Goal: Information Seeking & Learning: Compare options

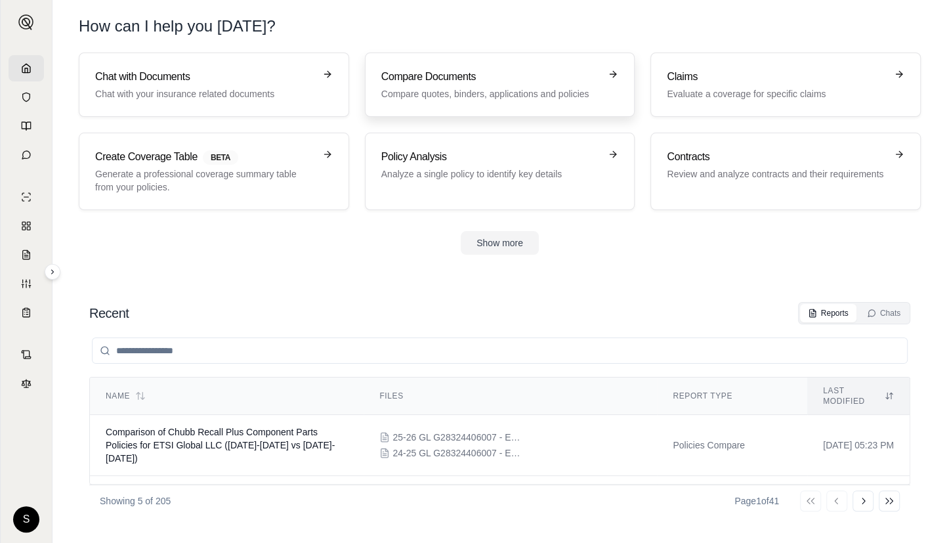
click at [480, 83] on h3 "Compare Documents" at bounding box center [490, 77] width 219 height 16
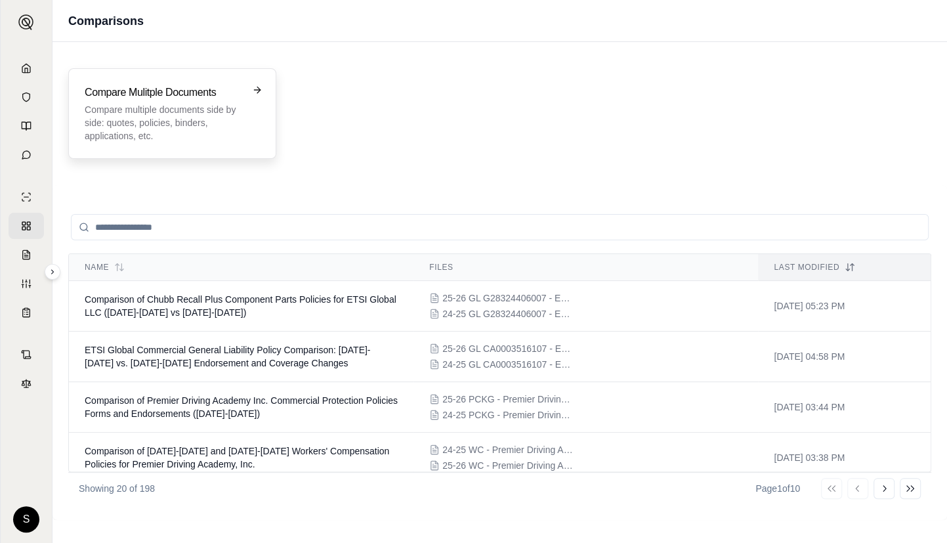
click at [201, 107] on p "Compare multiple documents side by side: quotes, policies, binders, application…" at bounding box center [163, 122] width 157 height 39
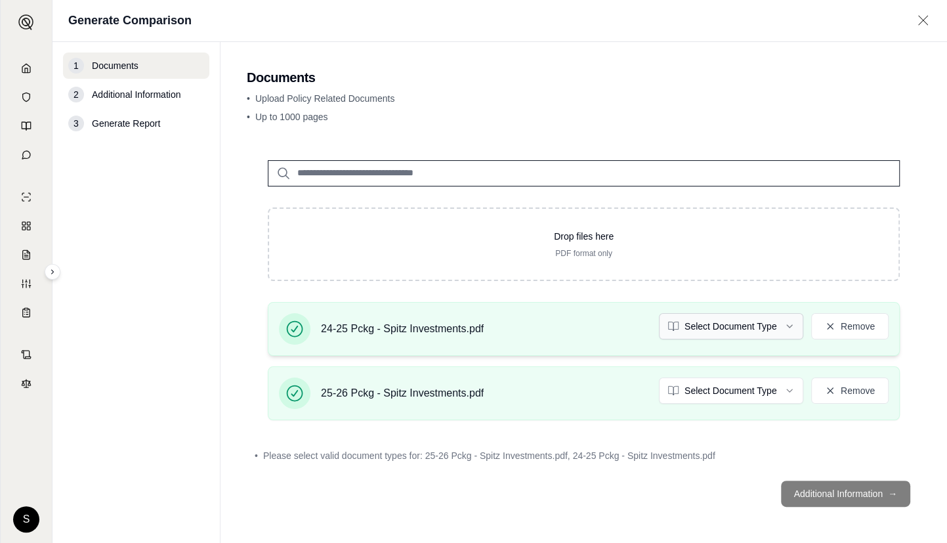
click at [762, 318] on html "S Generate Comparison 1 Documents 2 Additional Information 3 Generate Report Do…" at bounding box center [473, 271] width 947 height 543
click at [763, 398] on html "S Generate Comparison 1 Documents 2 Additional Information 3 Generate Report Do…" at bounding box center [473, 271] width 947 height 543
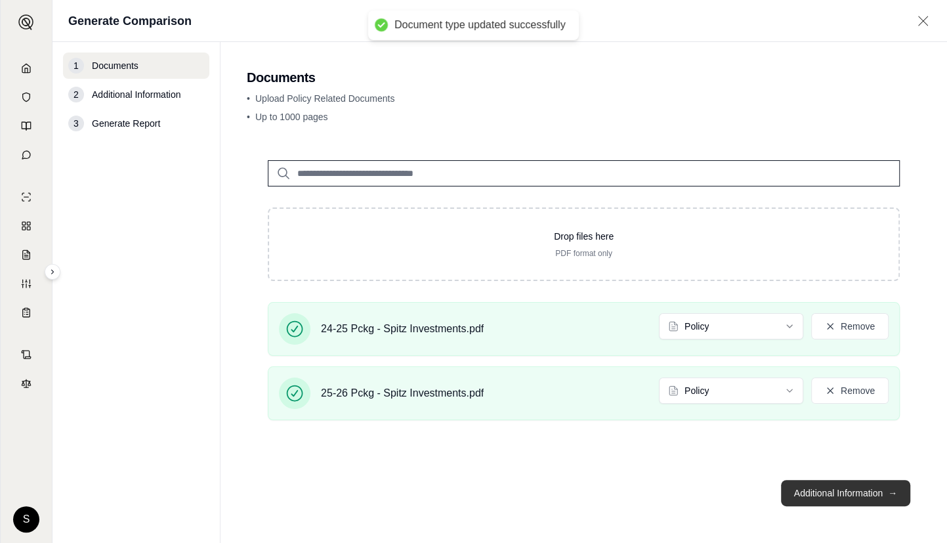
click at [841, 492] on button "Additional Information →" at bounding box center [845, 493] width 129 height 26
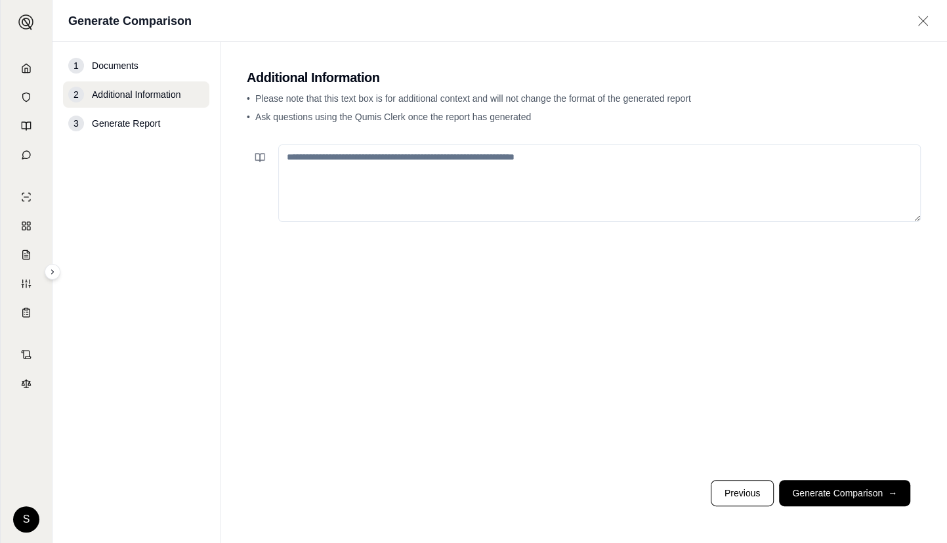
click at [301, 171] on textarea at bounding box center [599, 182] width 642 height 77
paste textarea "**********"
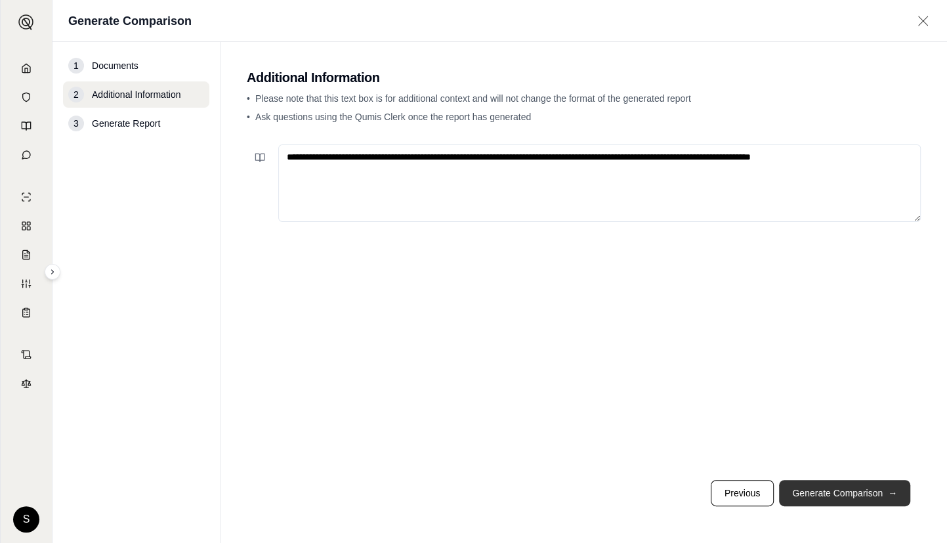
type textarea "**********"
click at [808, 495] on button "Generate Comparison →" at bounding box center [844, 493] width 131 height 26
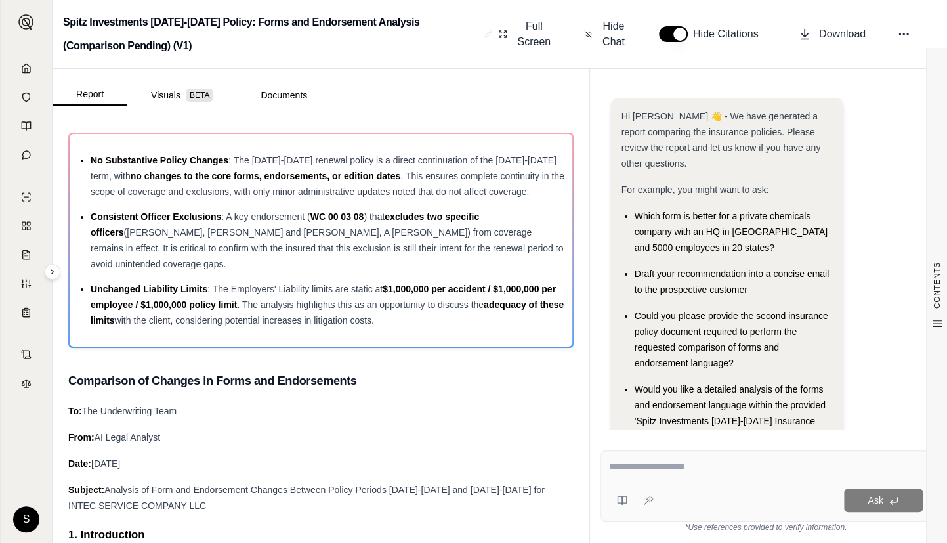
click at [675, 471] on textarea at bounding box center [766, 467] width 314 height 16
paste textarea "**********"
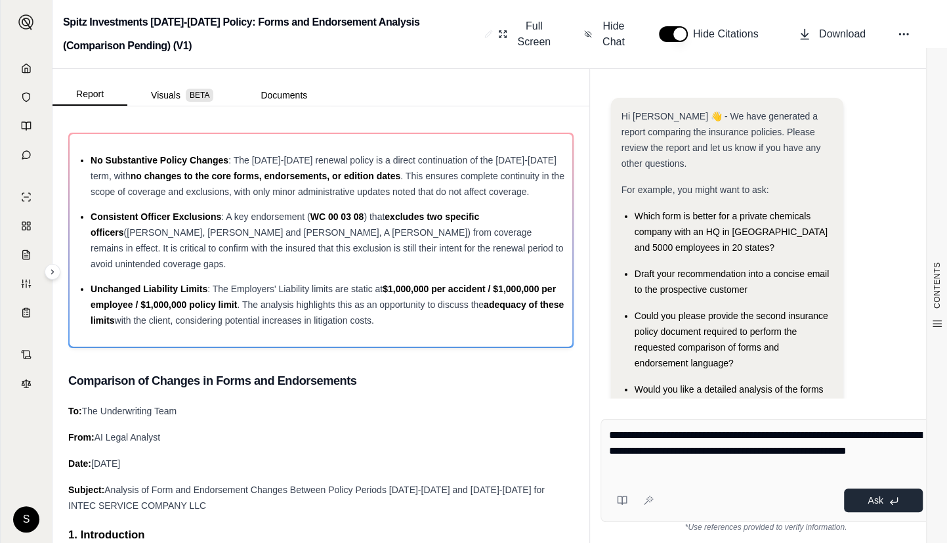
type textarea "**********"
click at [873, 507] on button "Ask" at bounding box center [883, 500] width 79 height 24
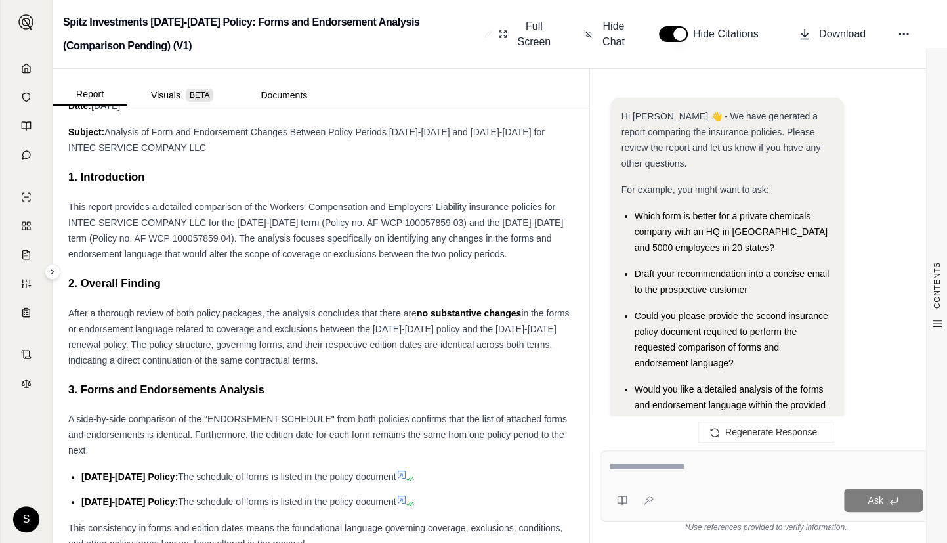
scroll to position [1158, 0]
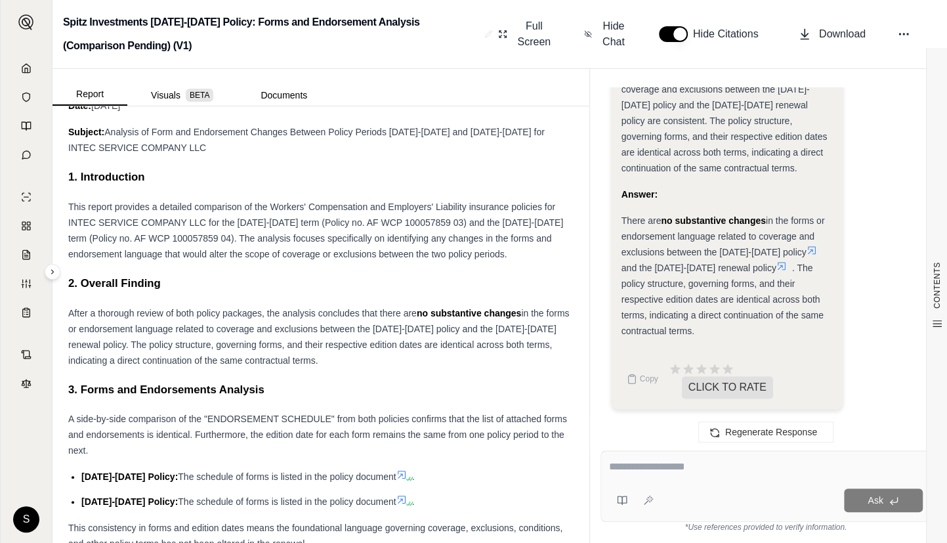
click at [621, 269] on span "and the 2025-2026 renewal policy" at bounding box center [698, 267] width 155 height 10
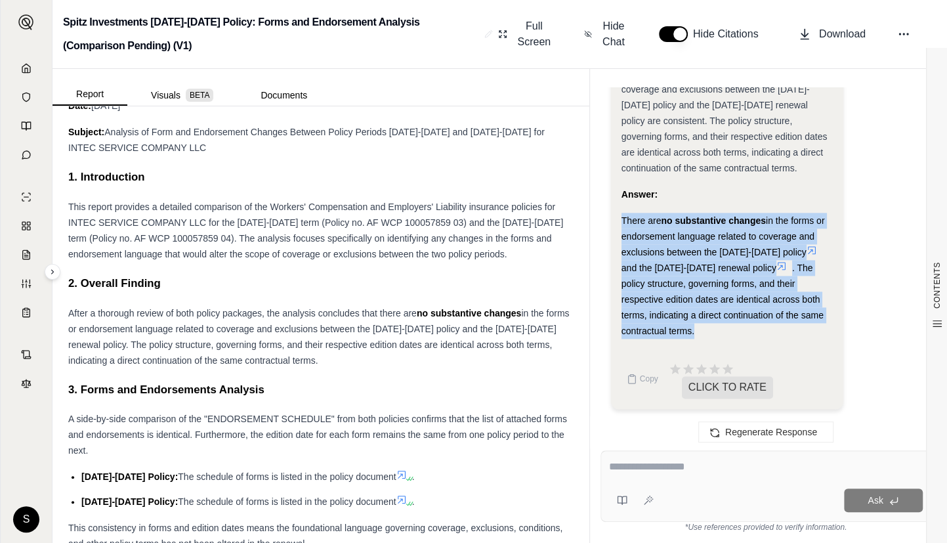
drag, startPoint x: 700, startPoint y: 330, endPoint x: 622, endPoint y: 217, distance: 137.8
click at [622, 217] on div "There are no substantive changes in the forms or endorsement language related t…" at bounding box center [726, 276] width 211 height 126
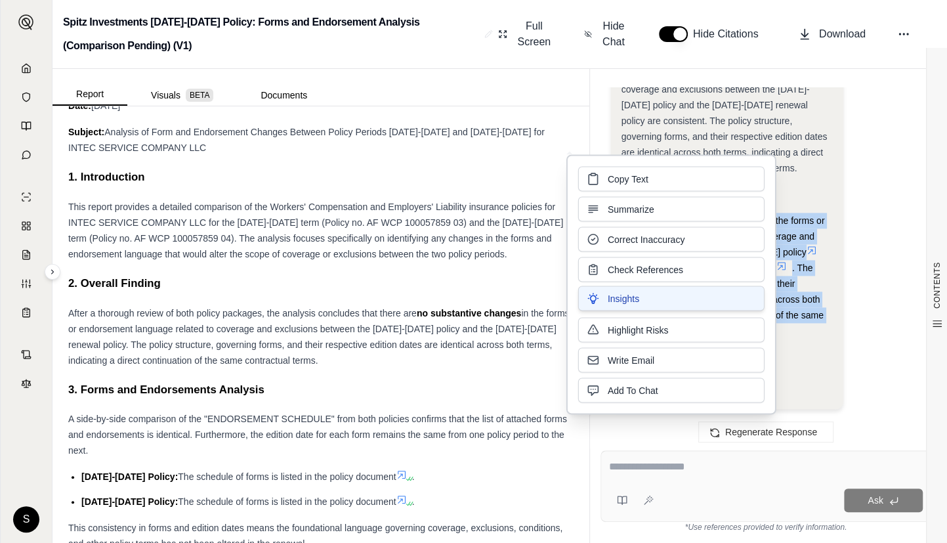
copy div "There are no substantive changes in the forms or endorsement language related t…"
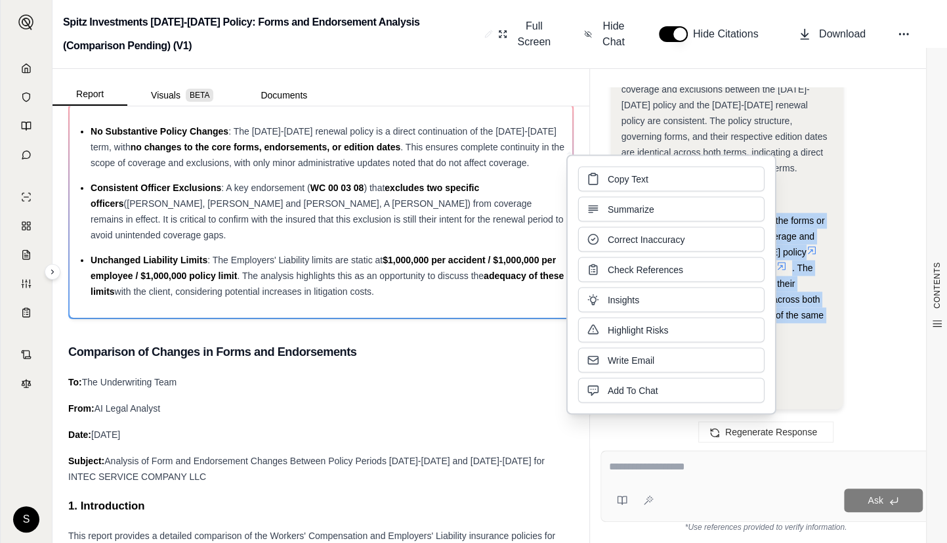
scroll to position [0, 0]
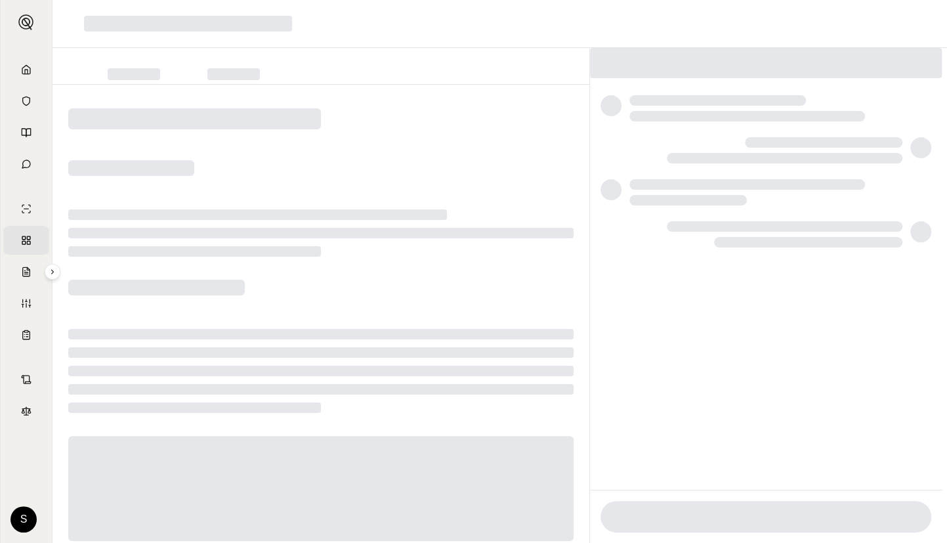
click at [367, 158] on div at bounding box center [320, 332] width 537 height 495
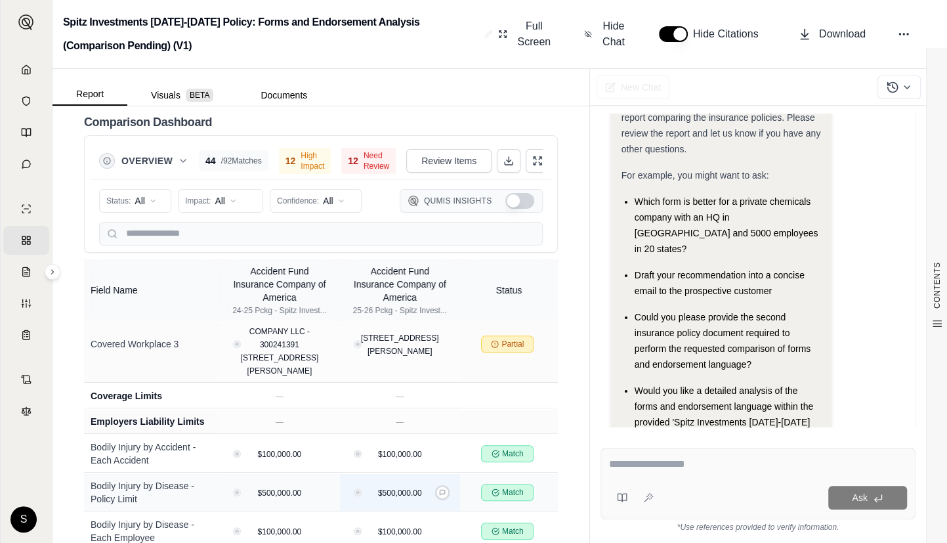
scroll to position [1014, 0]
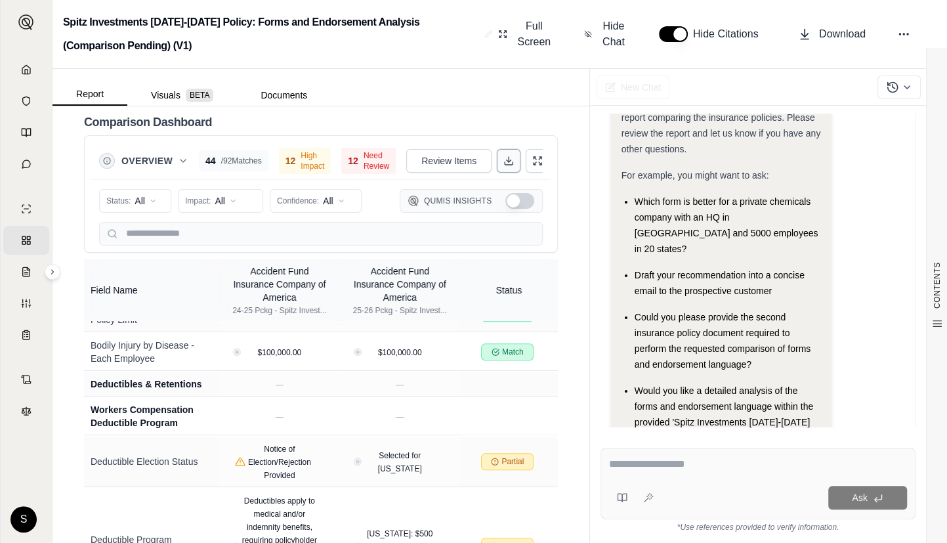
click at [503, 156] on icon at bounding box center [508, 161] width 10 height 10
click at [14, 72] on link "Home" at bounding box center [26, 69] width 46 height 29
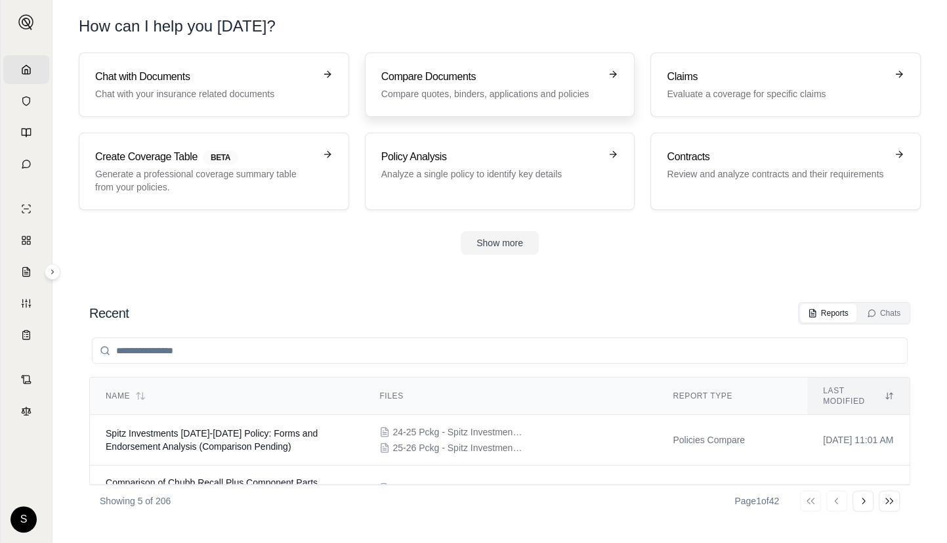
click at [457, 72] on h3 "Compare Documents" at bounding box center [490, 77] width 219 height 16
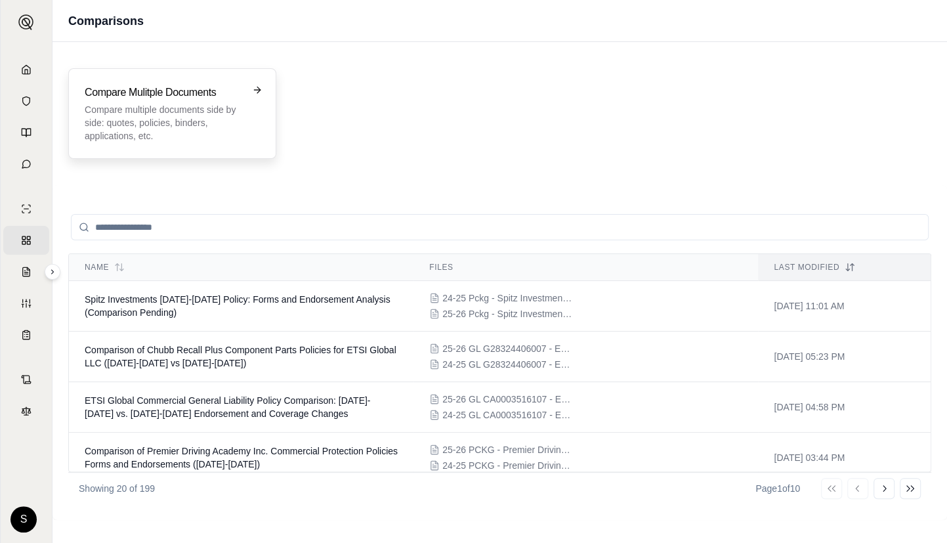
click at [171, 122] on p "Compare multiple documents side by side: quotes, policies, binders, application…" at bounding box center [163, 122] width 157 height 39
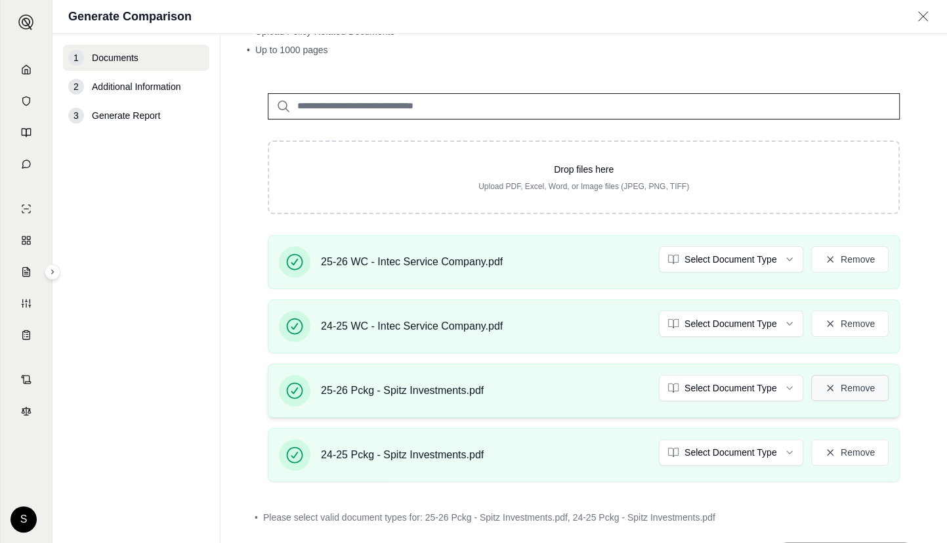
scroll to position [120, 0]
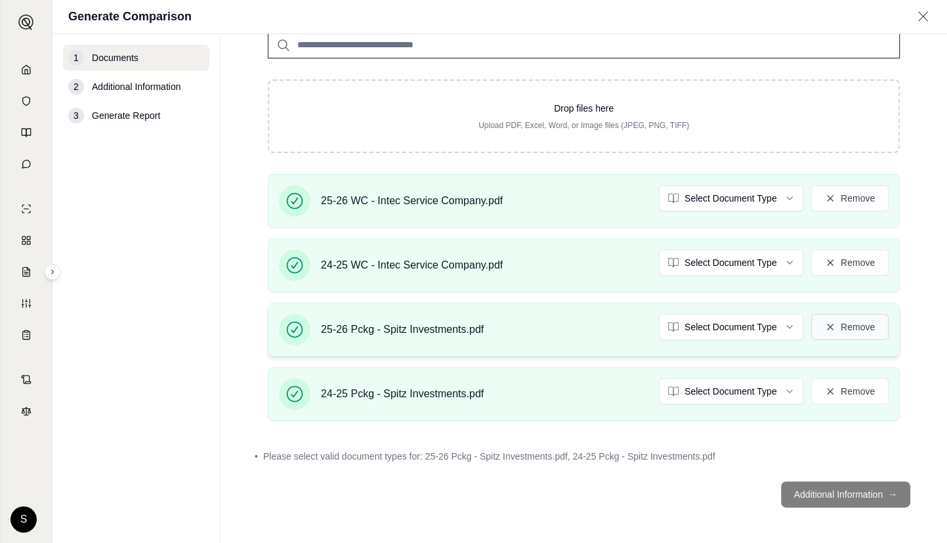
click at [854, 329] on button "Remove" at bounding box center [849, 327] width 77 height 26
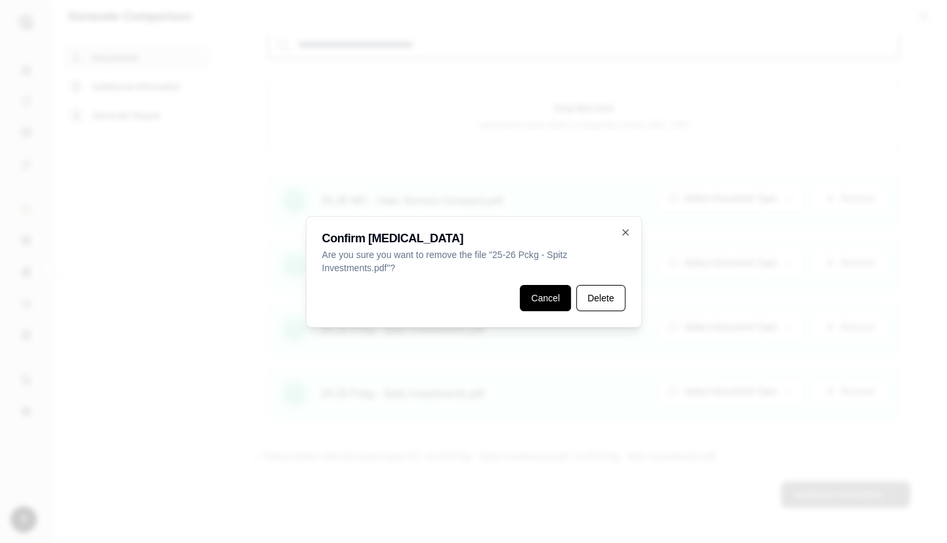
click at [560, 293] on button "Cancel" at bounding box center [545, 298] width 51 height 26
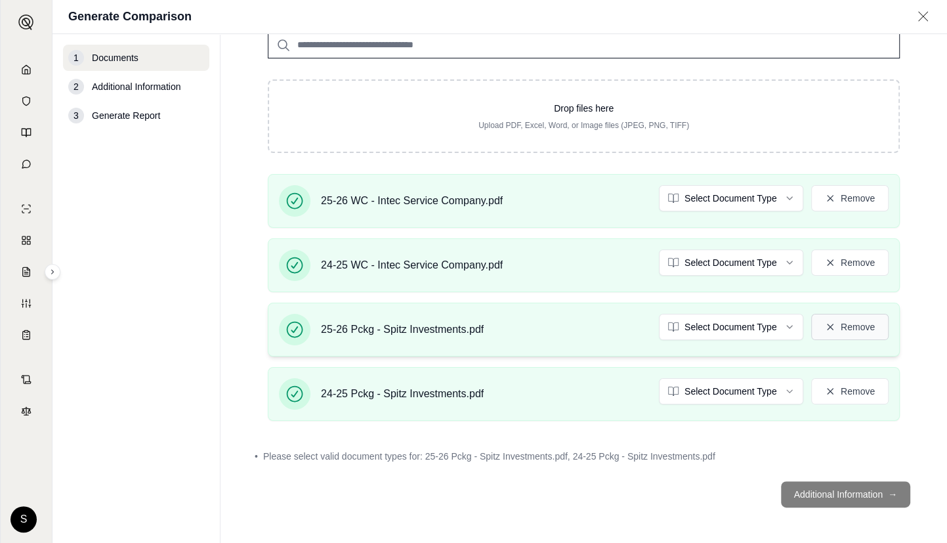
click at [833, 316] on button "Remove" at bounding box center [849, 327] width 77 height 26
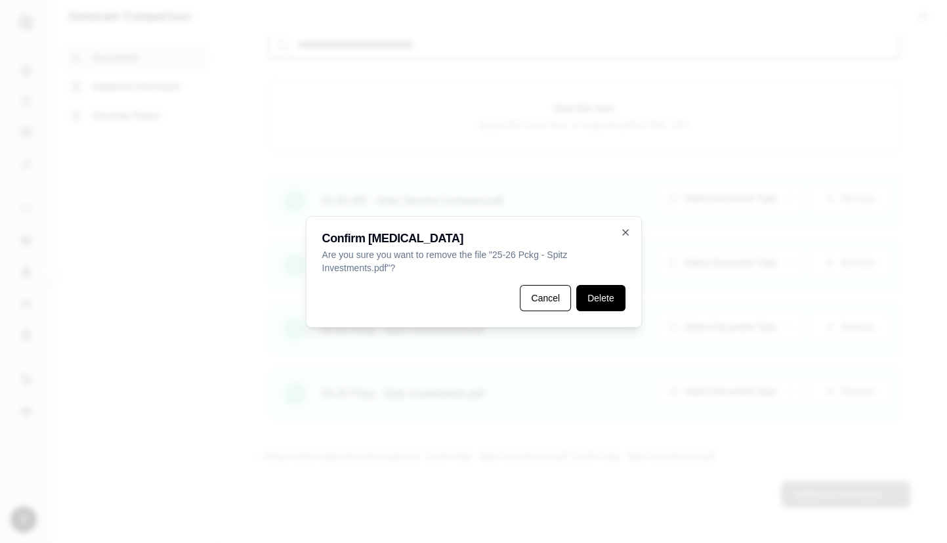
click at [588, 299] on button "Delete" at bounding box center [600, 298] width 49 height 26
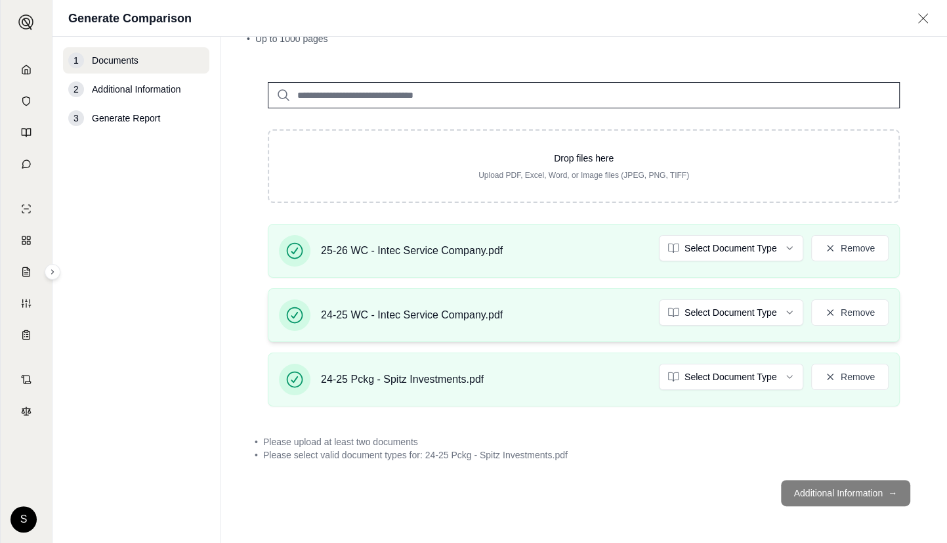
scroll to position [72, 0]
click at [858, 375] on button "Remove" at bounding box center [849, 377] width 77 height 26
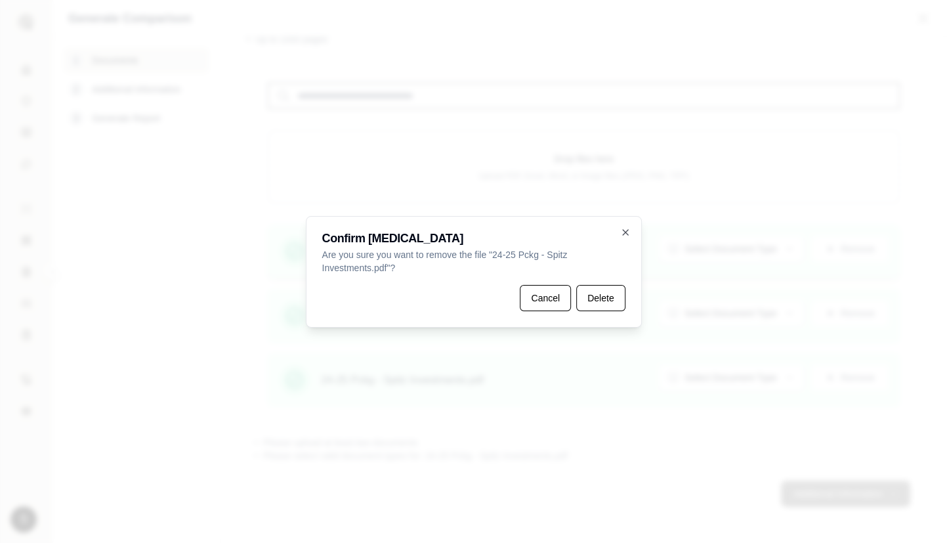
click at [612, 301] on button "Delete" at bounding box center [600, 298] width 49 height 26
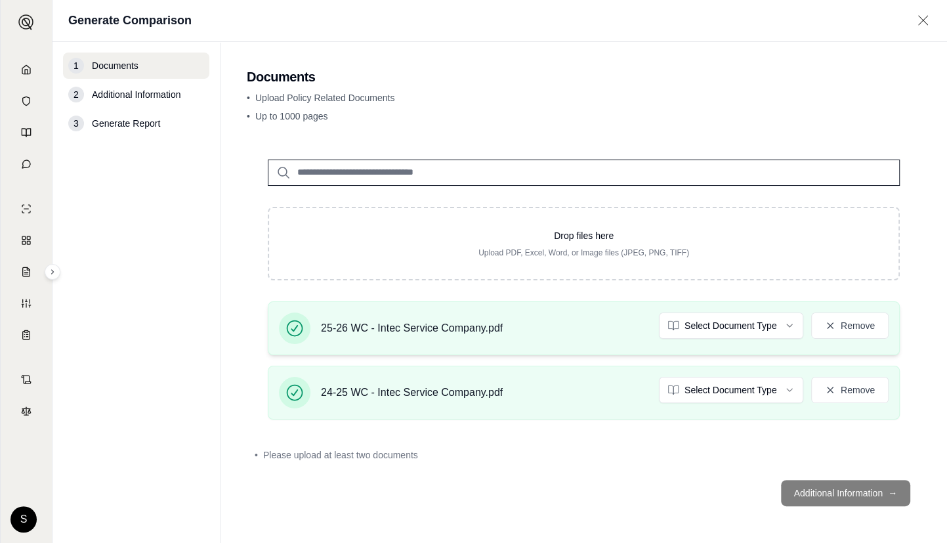
scroll to position [0, 0]
click at [709, 321] on html "Home Vault Prompts Chats Single Policy Comparisons Claims Custom Report Coverag…" at bounding box center [473, 271] width 947 height 543
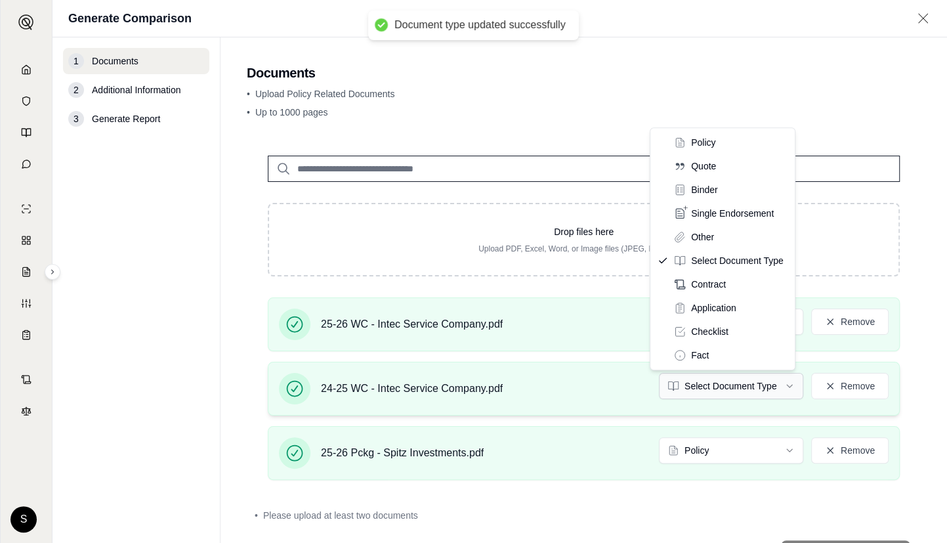
click at [732, 392] on html "Document type updated successfully Home Vault Prompts Chats Single Policy Compa…" at bounding box center [473, 271] width 947 height 543
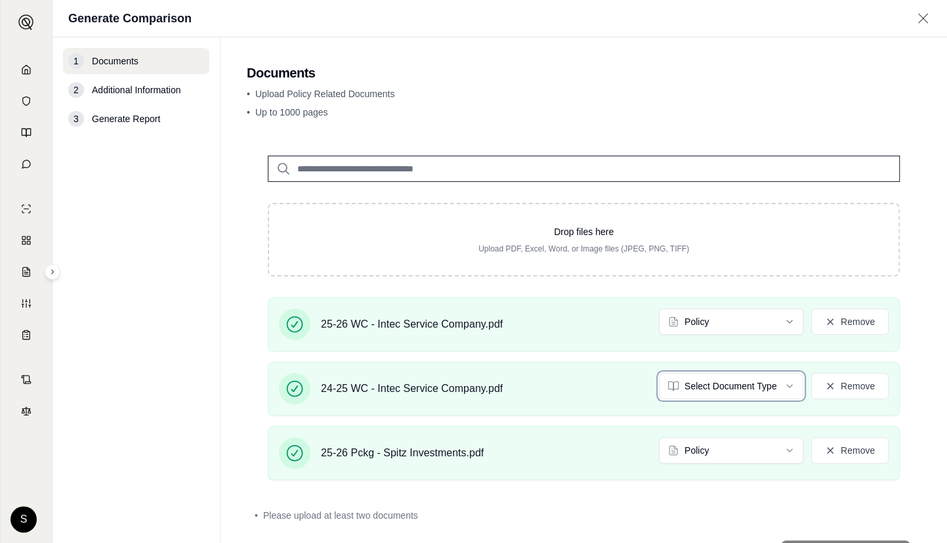
click at [854, 444] on html "Document type updated successfully Home Vault Prompts Chats Single Policy Compa…" at bounding box center [473, 271] width 947 height 543
click at [858, 451] on button "Remove" at bounding box center [849, 450] width 77 height 26
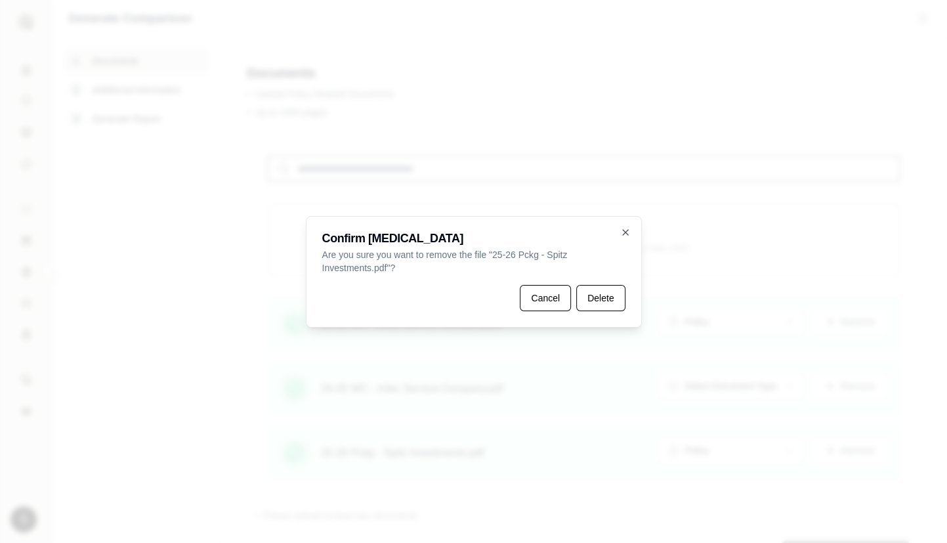
click at [586, 310] on div "Confirm Deletion Are you sure you want to remove the file " 25-26 Pckg - Spitz …" at bounding box center [474, 272] width 336 height 112
click at [612, 312] on div "Confirm Deletion Are you sure you want to remove the file " 25-26 Pckg - Spitz …" at bounding box center [474, 272] width 336 height 112
click at [606, 301] on button "Delete" at bounding box center [600, 298] width 49 height 26
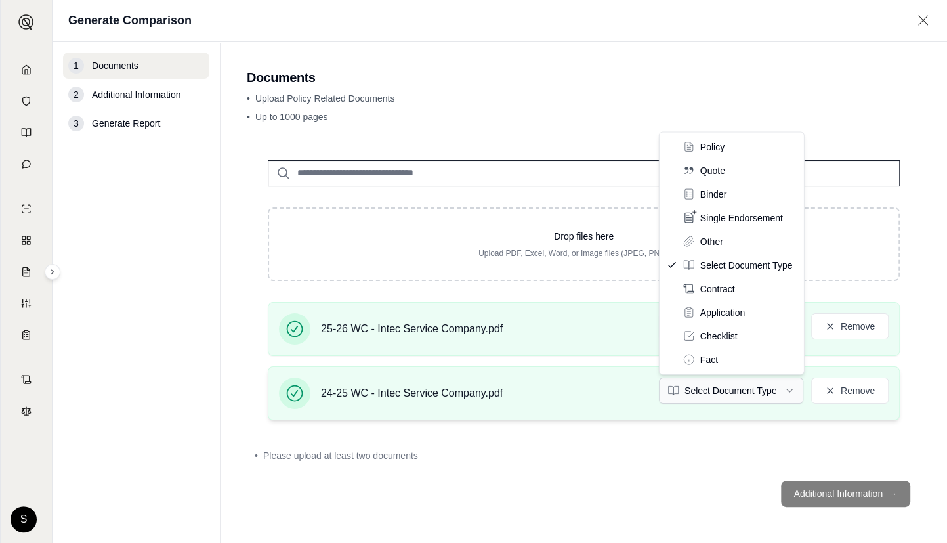
click at [725, 392] on html "Home Vault Prompts Chats Single Policy Comparisons Claims Custom Report Coverag…" at bounding box center [473, 271] width 947 height 543
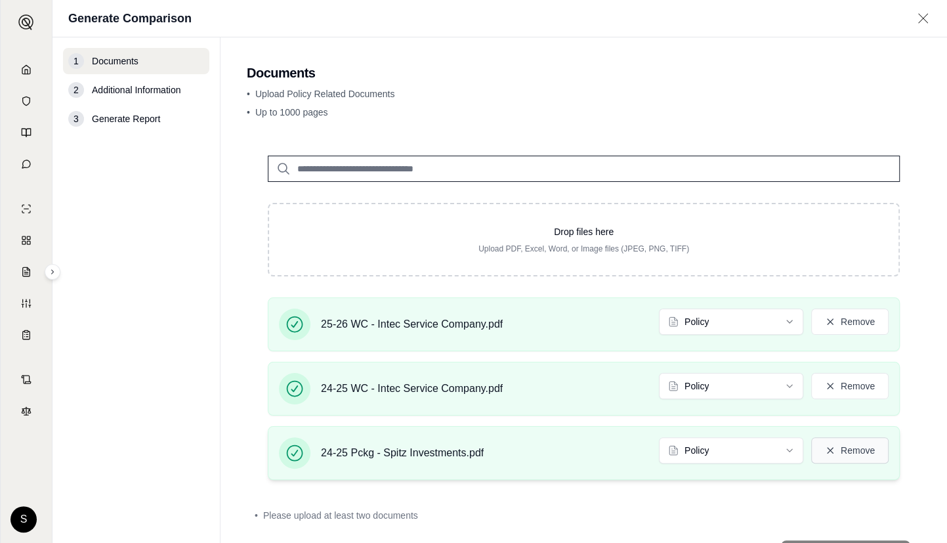
click at [841, 448] on button "Remove" at bounding box center [849, 450] width 77 height 26
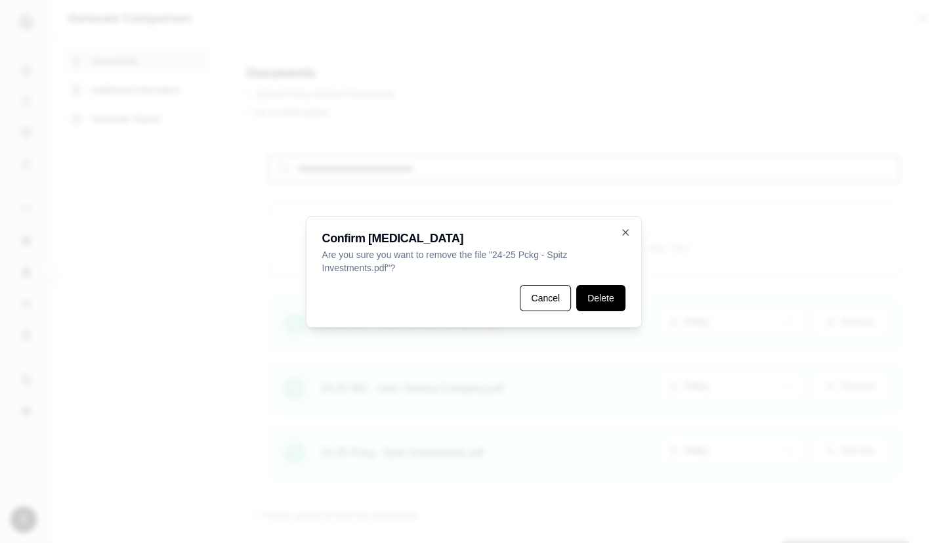
click at [599, 299] on button "Delete" at bounding box center [600, 298] width 49 height 26
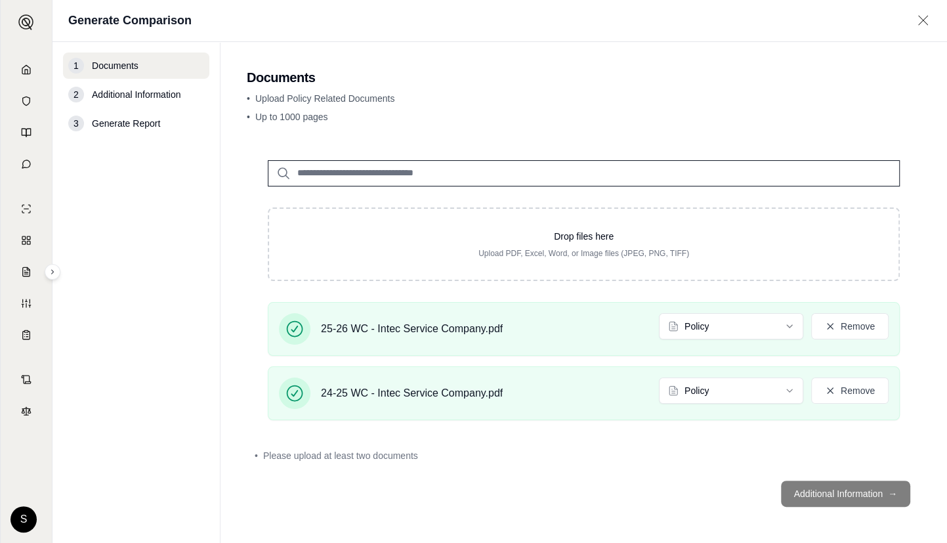
click at [837, 492] on footer "Additional Information →" at bounding box center [584, 493] width 674 height 47
click at [838, 493] on footer "Additional Information →" at bounding box center [584, 493] width 674 height 47
click at [866, 325] on button "Remove" at bounding box center [849, 326] width 77 height 26
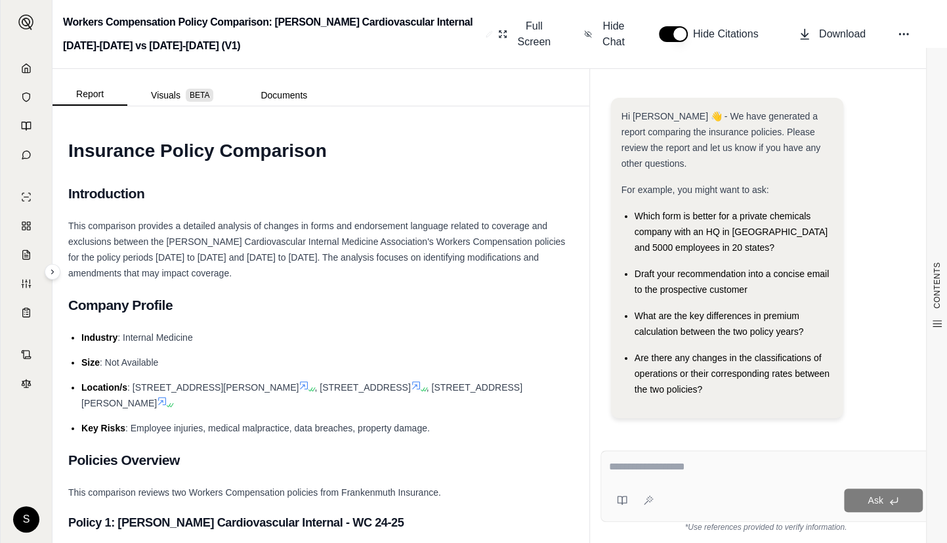
scroll to position [9, 0]
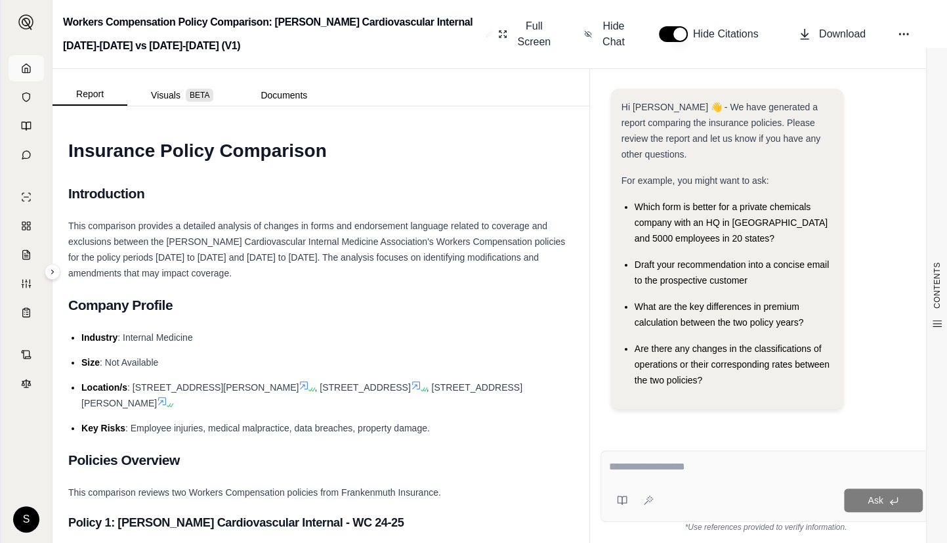
click at [23, 69] on icon at bounding box center [26, 68] width 10 height 10
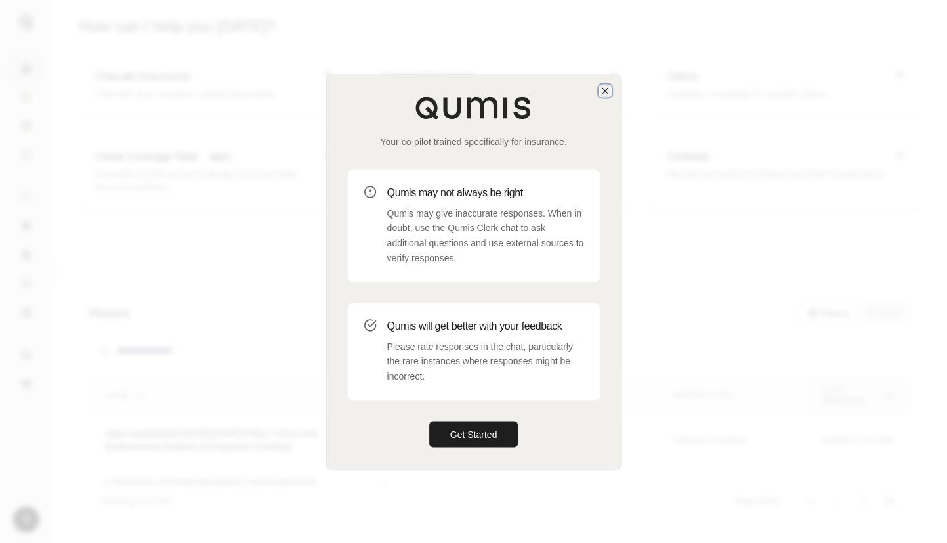
click at [603, 91] on icon "button" at bounding box center [605, 90] width 10 height 10
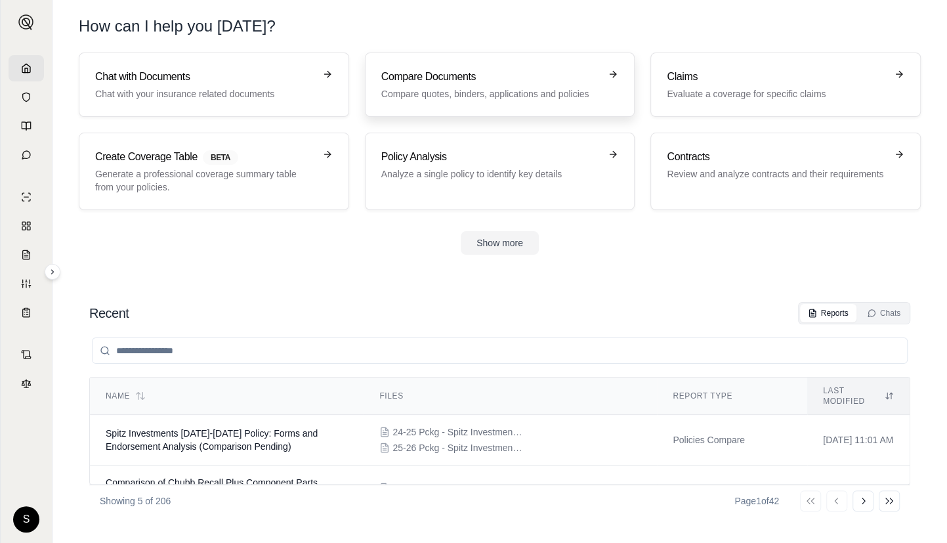
click at [469, 90] on p "Compare quotes, binders, applications and policies" at bounding box center [490, 93] width 219 height 13
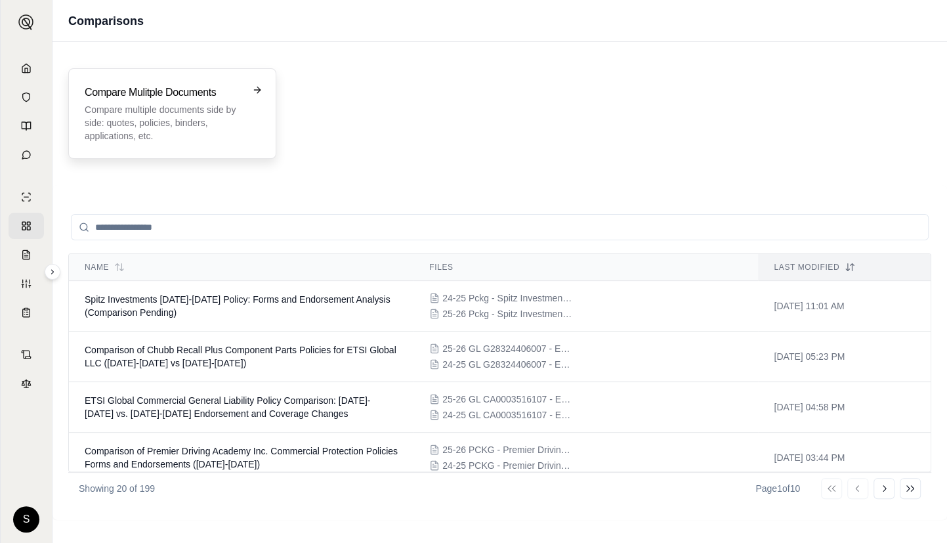
click at [232, 125] on p "Compare multiple documents side by side: quotes, policies, binders, application…" at bounding box center [163, 122] width 157 height 39
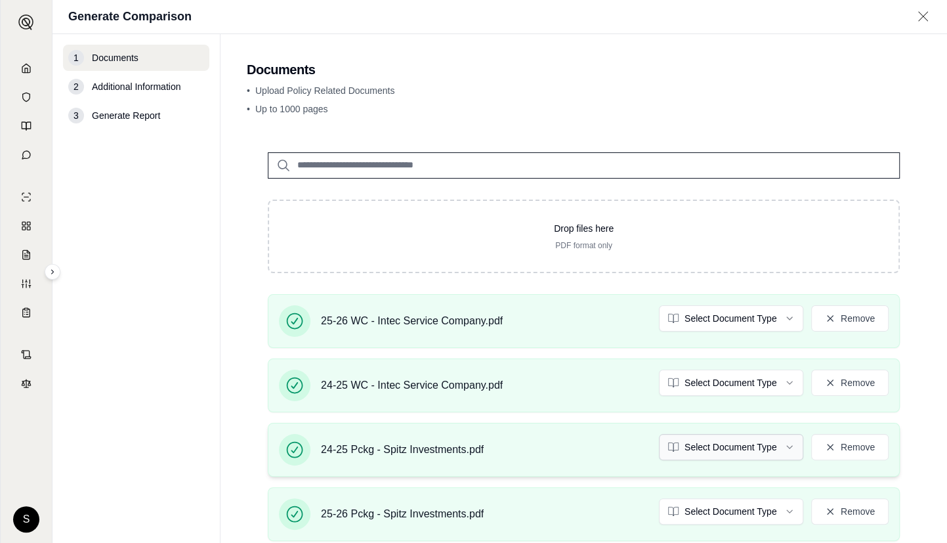
scroll to position [119, 0]
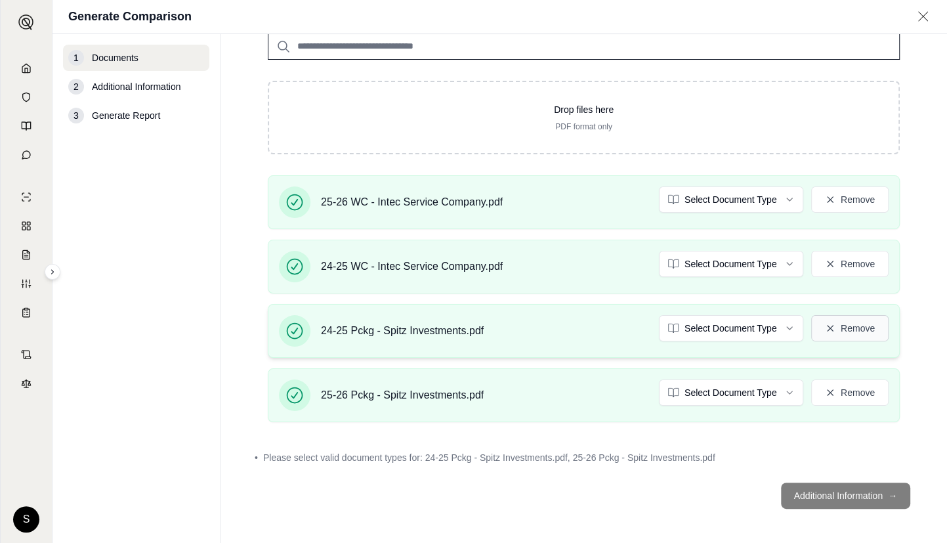
click at [855, 322] on button "Remove" at bounding box center [849, 328] width 77 height 26
click at [840, 386] on button "Remove" at bounding box center [849, 392] width 77 height 26
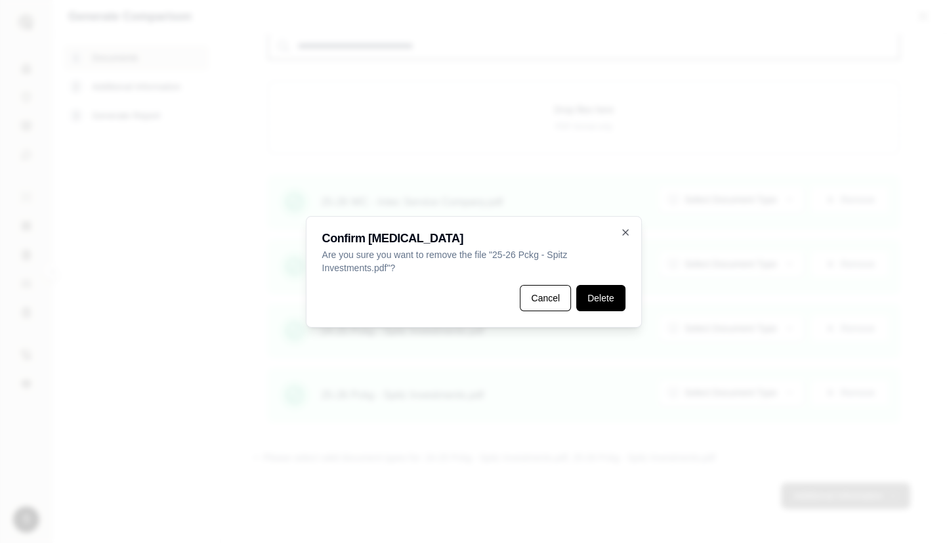
click at [585, 303] on button "Delete" at bounding box center [600, 298] width 49 height 26
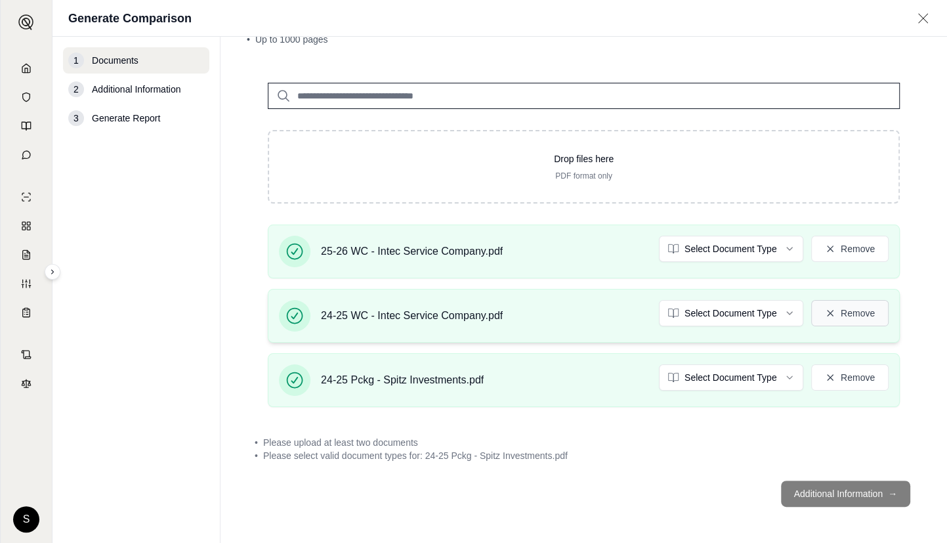
click at [822, 318] on button "Remove" at bounding box center [849, 313] width 77 height 26
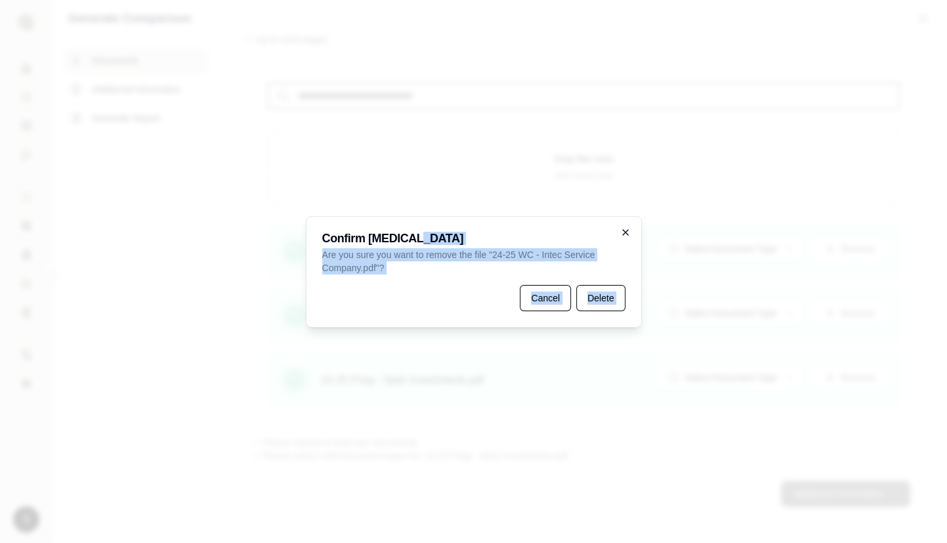
drag, startPoint x: 629, startPoint y: 228, endPoint x: 623, endPoint y: 228, distance: 6.6
click at [629, 228] on div "Confirm Deletion Are you sure you want to remove the file " 24-25 WC - Intec Se…" at bounding box center [474, 272] width 336 height 112
drag, startPoint x: 623, startPoint y: 235, endPoint x: 669, endPoint y: 272, distance: 59.3
click at [623, 236] on icon "button" at bounding box center [625, 232] width 10 height 10
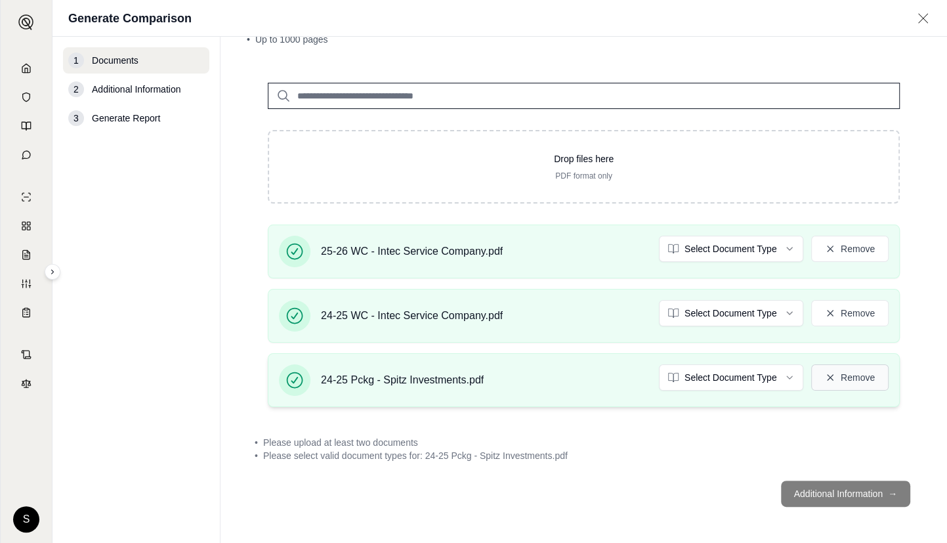
click at [860, 378] on button "Remove" at bounding box center [849, 377] width 77 height 26
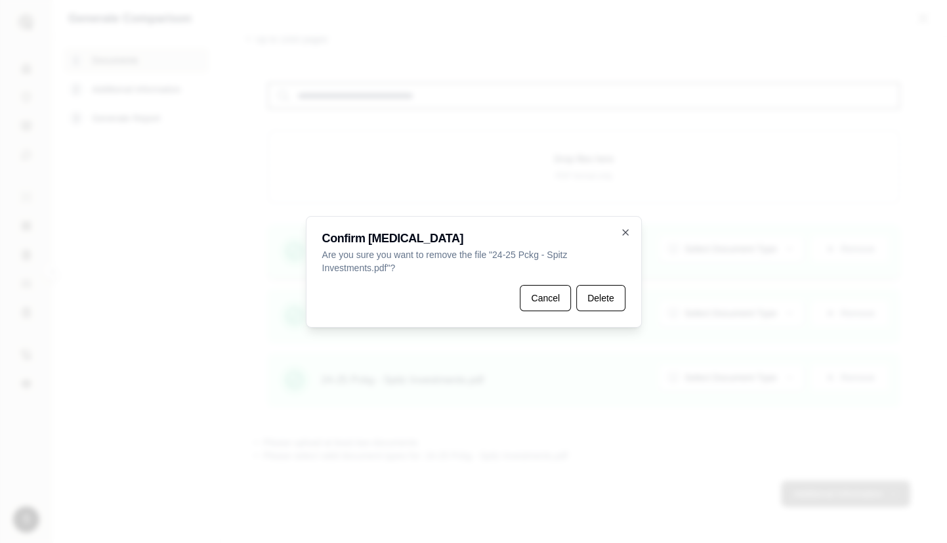
click at [605, 301] on button "Delete" at bounding box center [600, 298] width 49 height 26
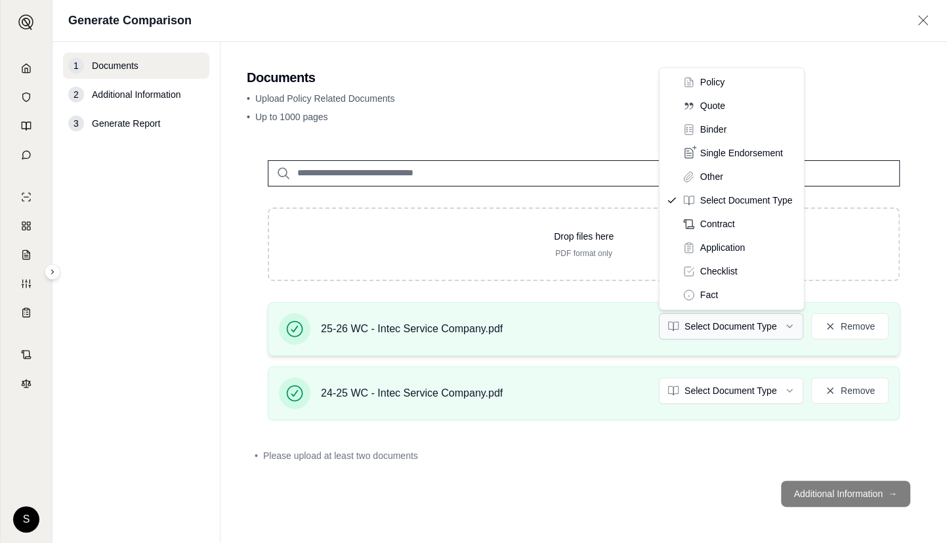
click at [775, 330] on html "S Generate Comparison 1 Documents 2 Additional Information 3 Generate Report Do…" at bounding box center [473, 271] width 947 height 543
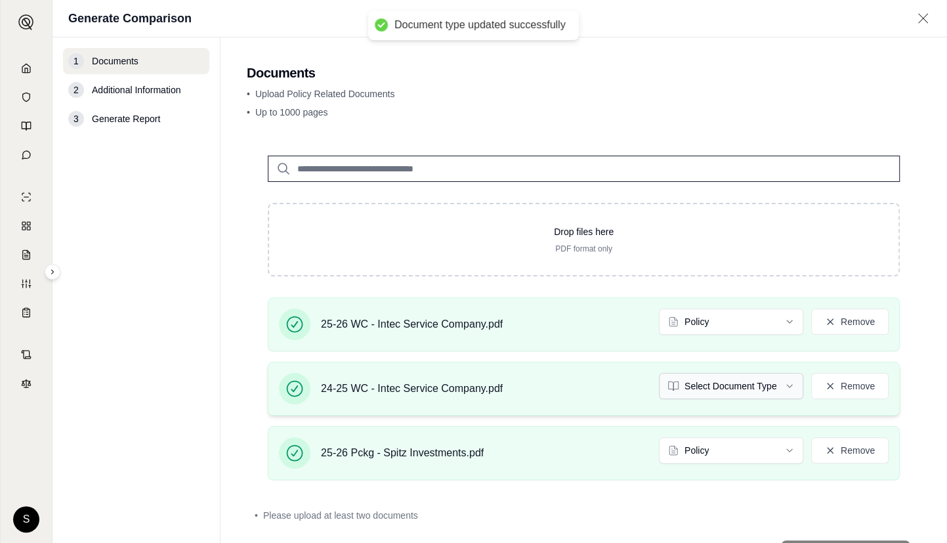
click at [743, 394] on html "Document type updated successfully S Generate Comparison 1 Documents 2 Addition…" at bounding box center [473, 271] width 947 height 543
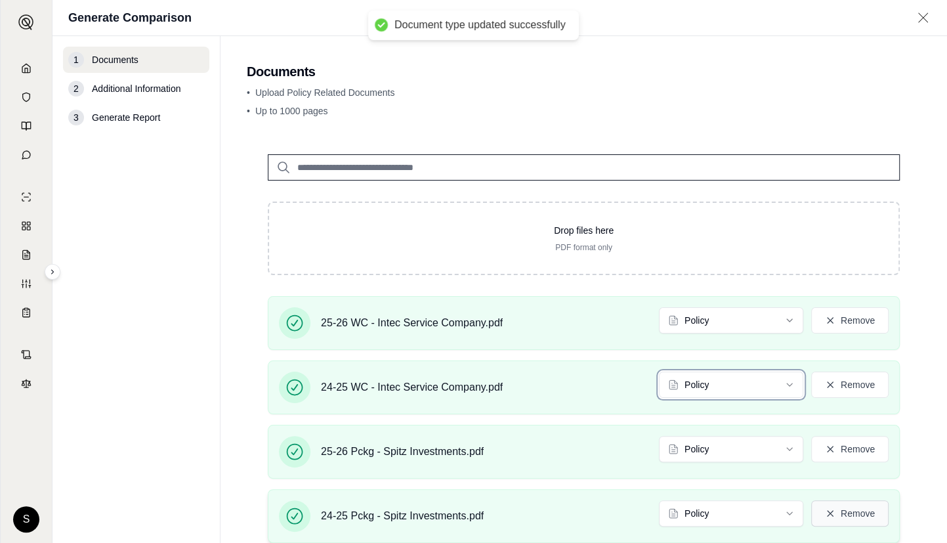
scroll to position [83, 0]
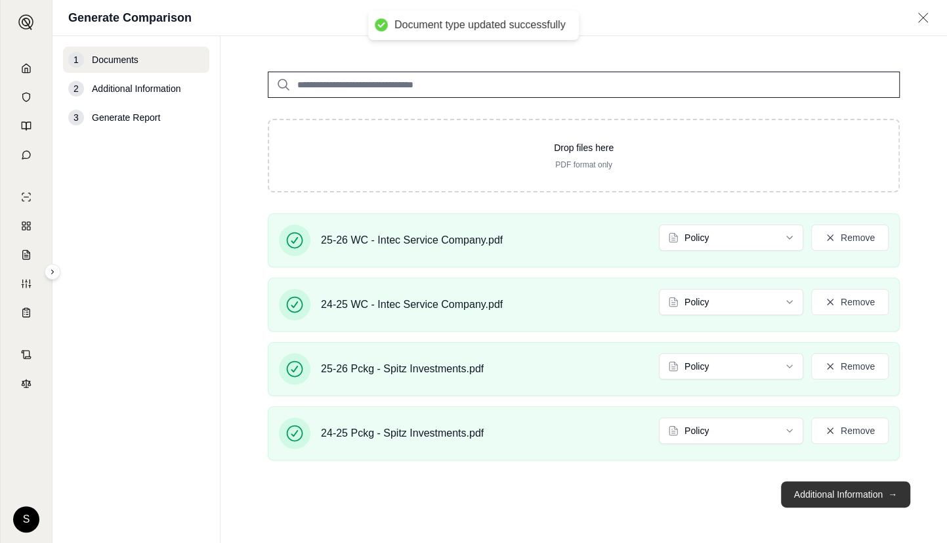
click at [833, 493] on button "Additional Information →" at bounding box center [845, 494] width 129 height 26
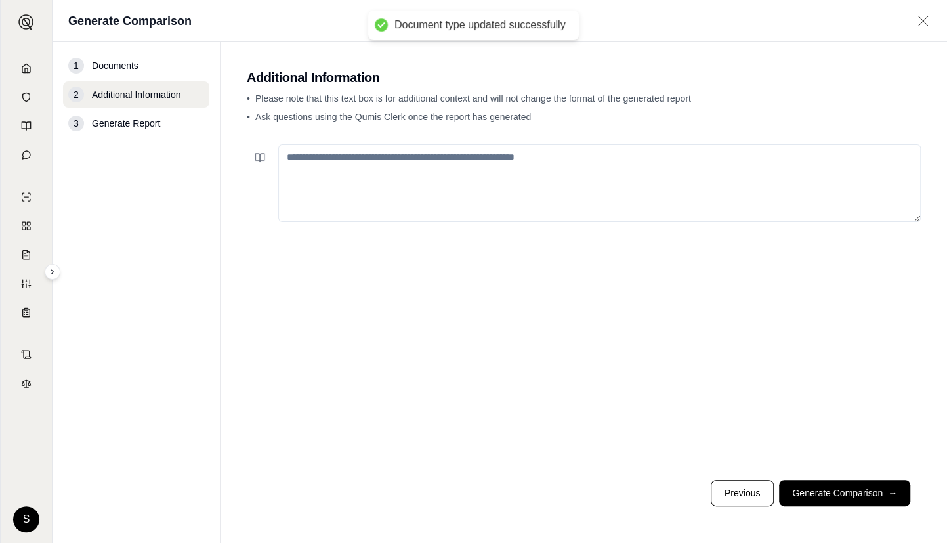
scroll to position [0, 0]
click at [505, 171] on textarea at bounding box center [599, 182] width 642 height 77
paste textarea "**********"
type textarea "**********"
click at [539, 179] on textarea "**********" at bounding box center [599, 182] width 642 height 77
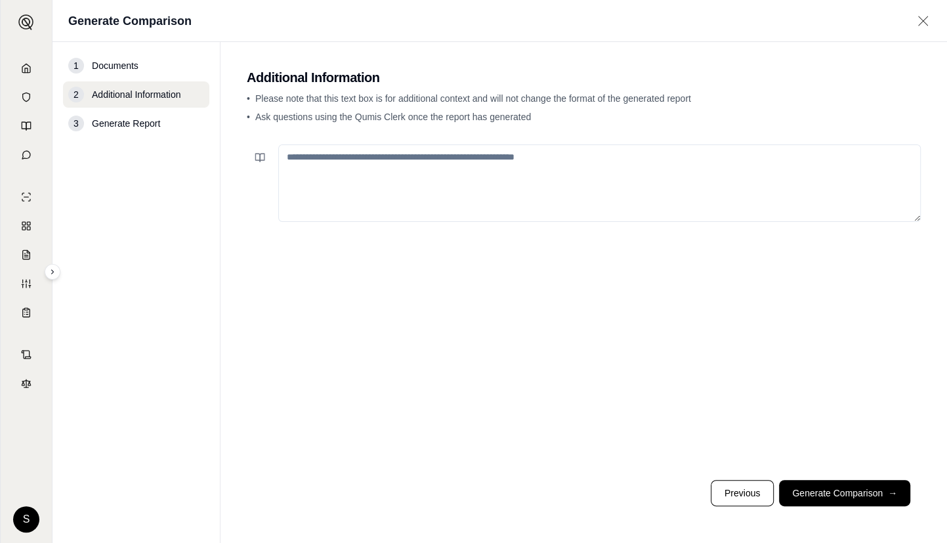
paste textarea "**********"
type textarea "**********"
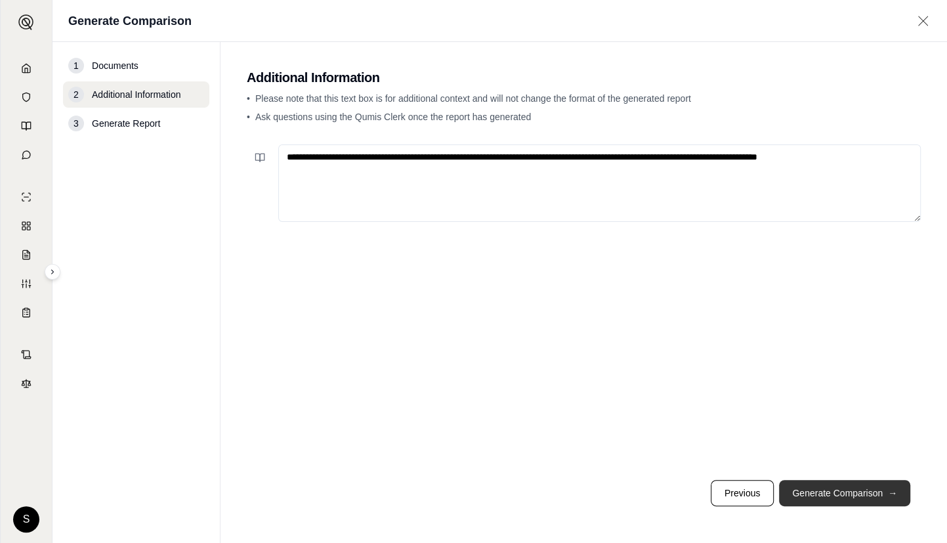
click at [888, 483] on button "Generate Comparison →" at bounding box center [844, 493] width 131 height 26
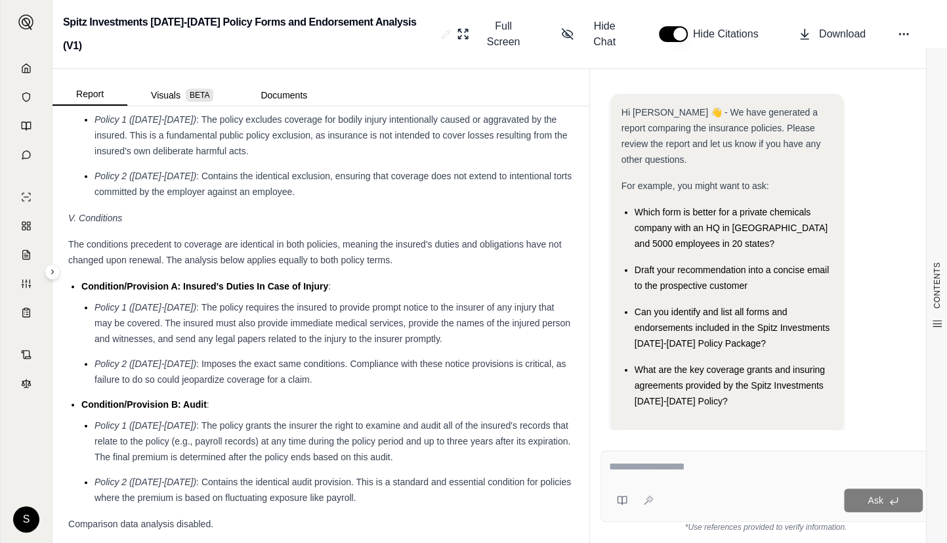
scroll to position [2386, 0]
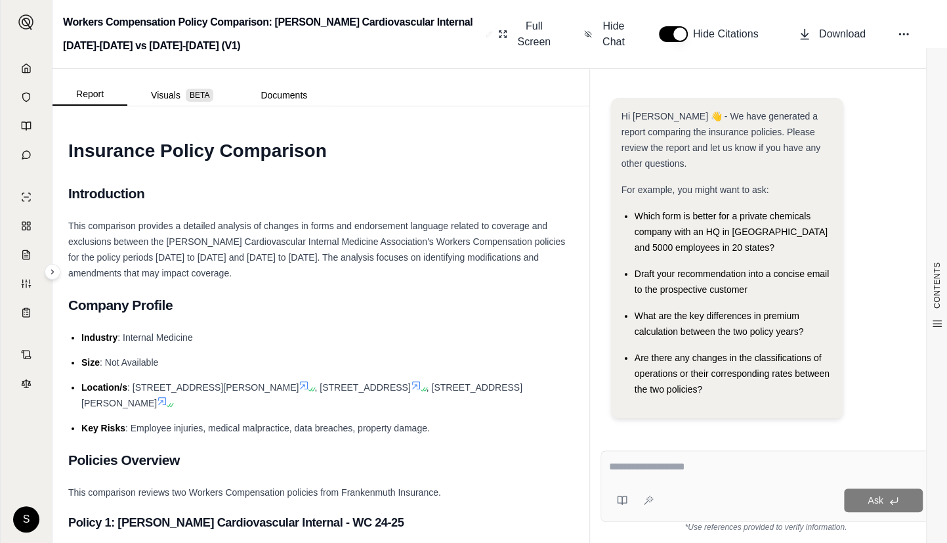
scroll to position [9, 0]
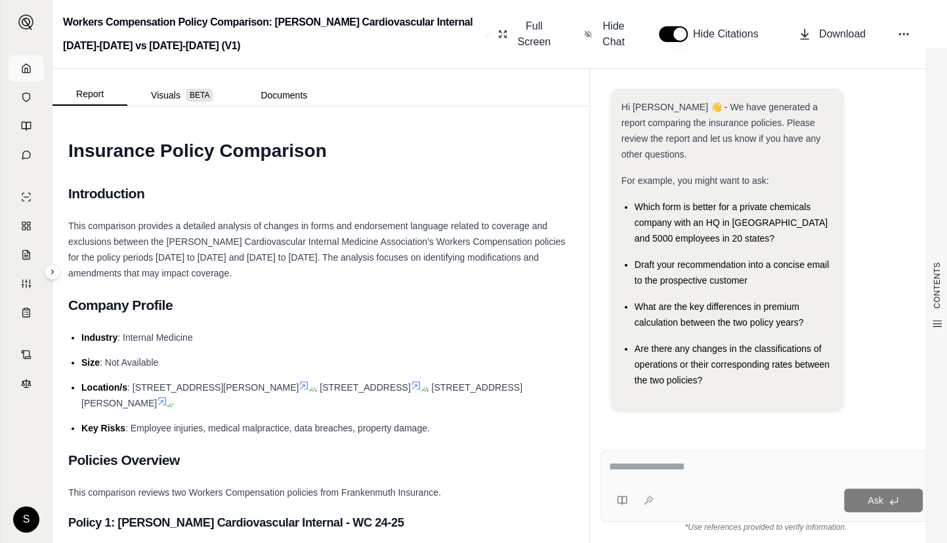
click at [12, 60] on link at bounding box center [26, 68] width 35 height 26
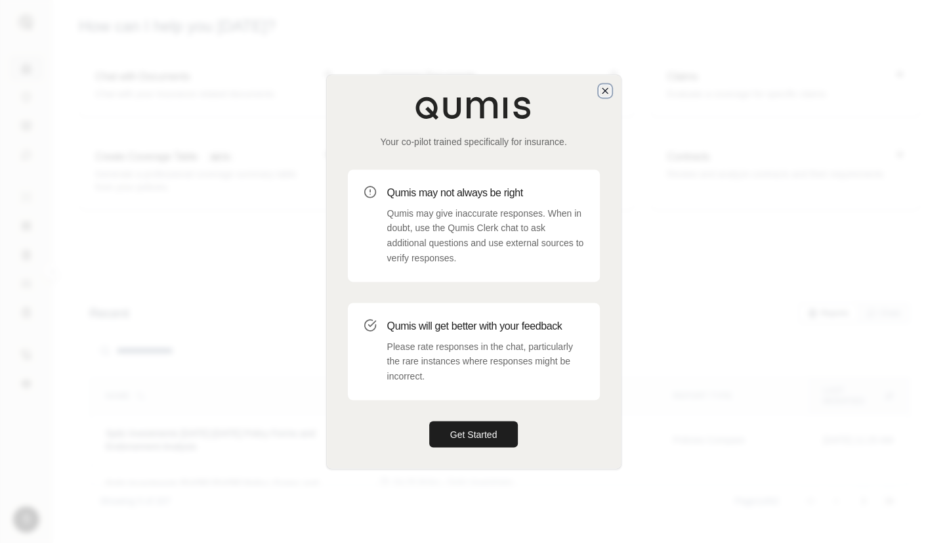
click at [606, 93] on icon "button" at bounding box center [605, 90] width 10 height 10
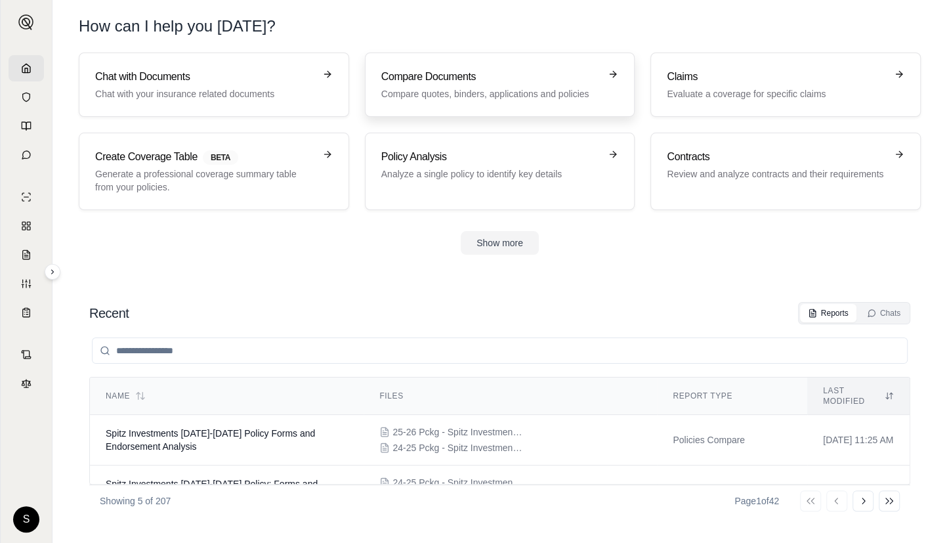
click at [462, 77] on h3 "Compare Documents" at bounding box center [490, 77] width 219 height 16
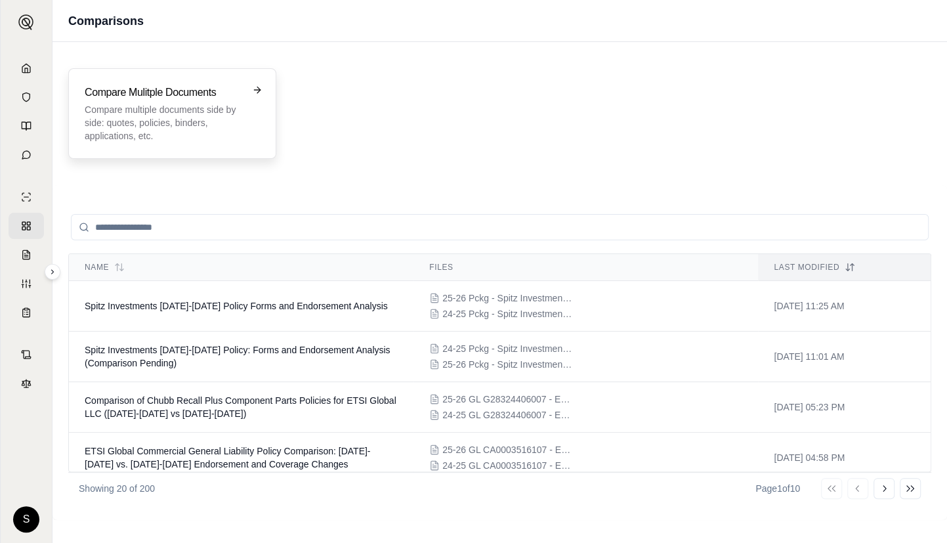
click at [171, 136] on p "Compare multiple documents side by side: quotes, policies, binders, application…" at bounding box center [163, 122] width 157 height 39
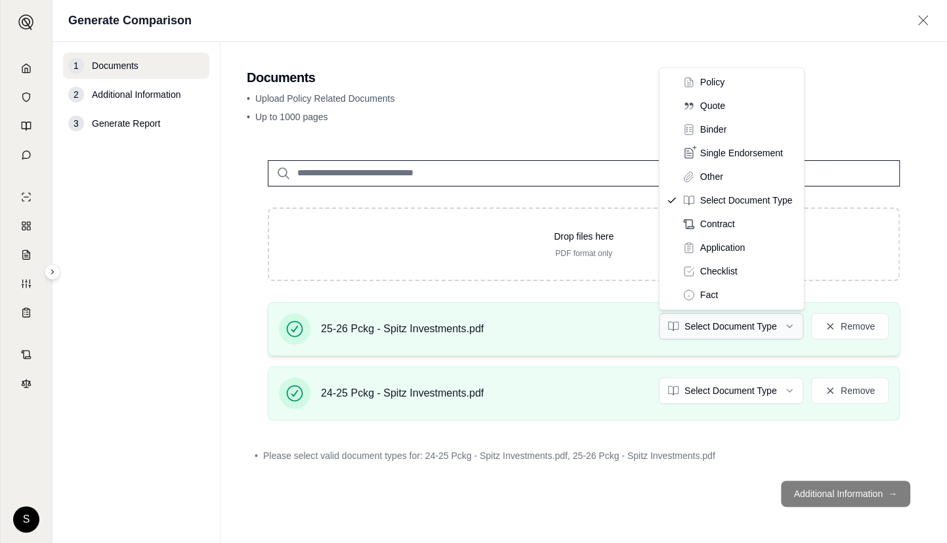
click at [776, 327] on html "S Generate Comparison 1 Documents 2 Additional Information 3 Generate Report Do…" at bounding box center [473, 271] width 947 height 543
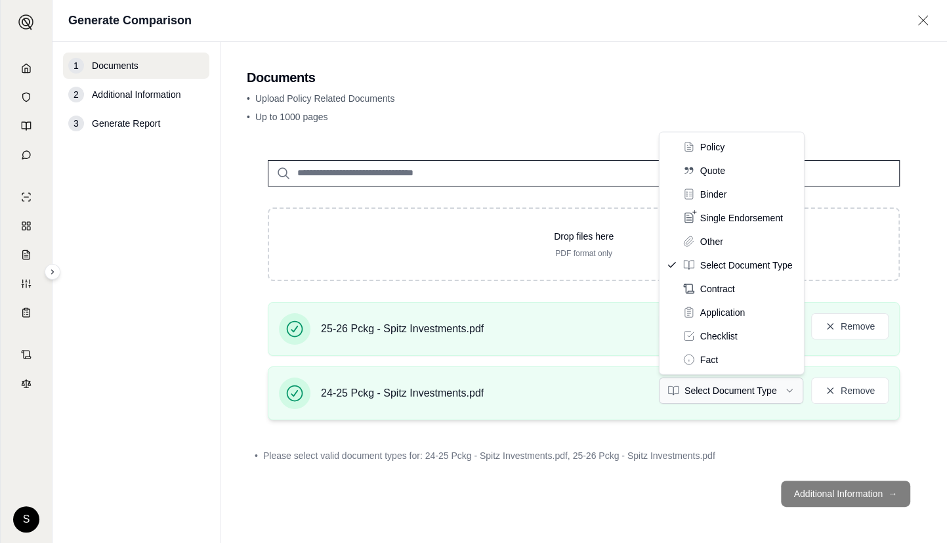
click at [724, 391] on html "S Generate Comparison 1 Documents 2 Additional Information 3 Generate Report Do…" at bounding box center [473, 271] width 947 height 543
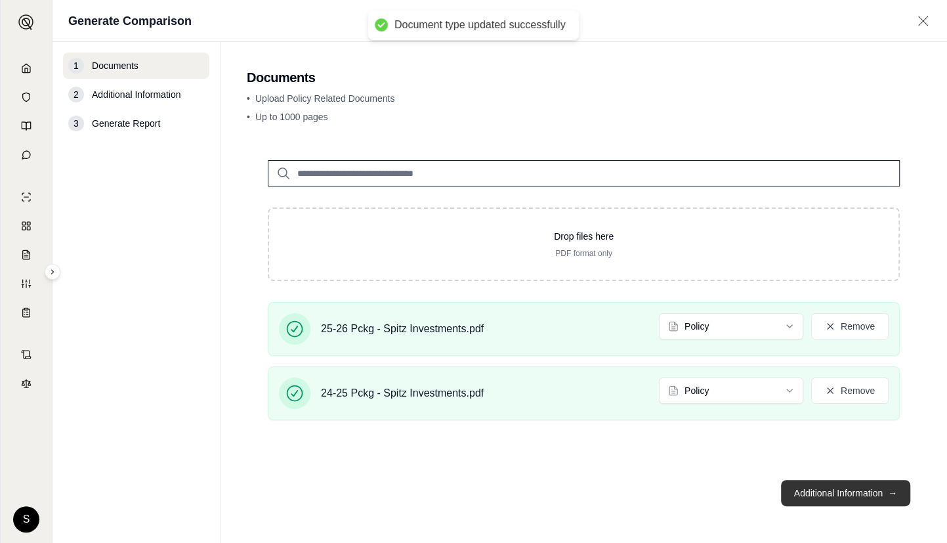
click at [827, 493] on button "Additional Information →" at bounding box center [845, 493] width 129 height 26
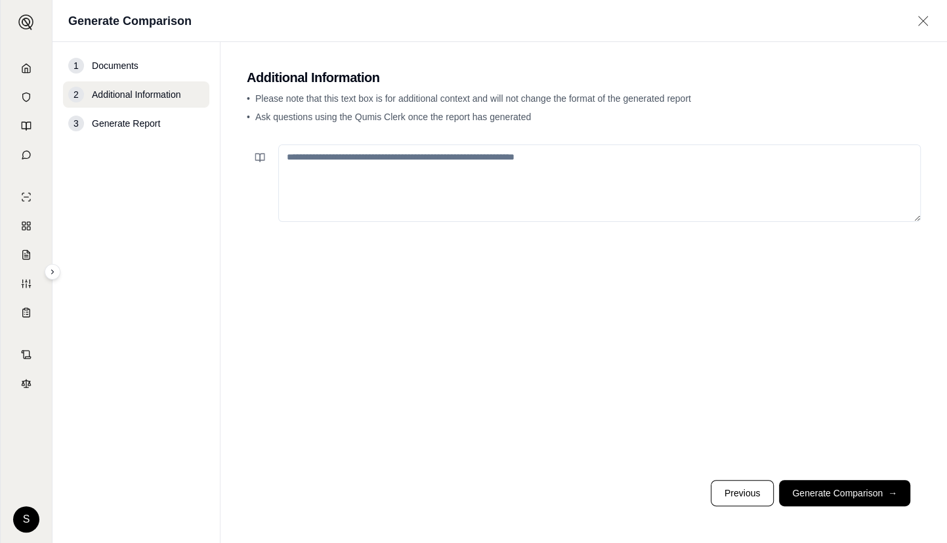
click at [501, 165] on textarea at bounding box center [599, 182] width 642 height 77
paste textarea "**********"
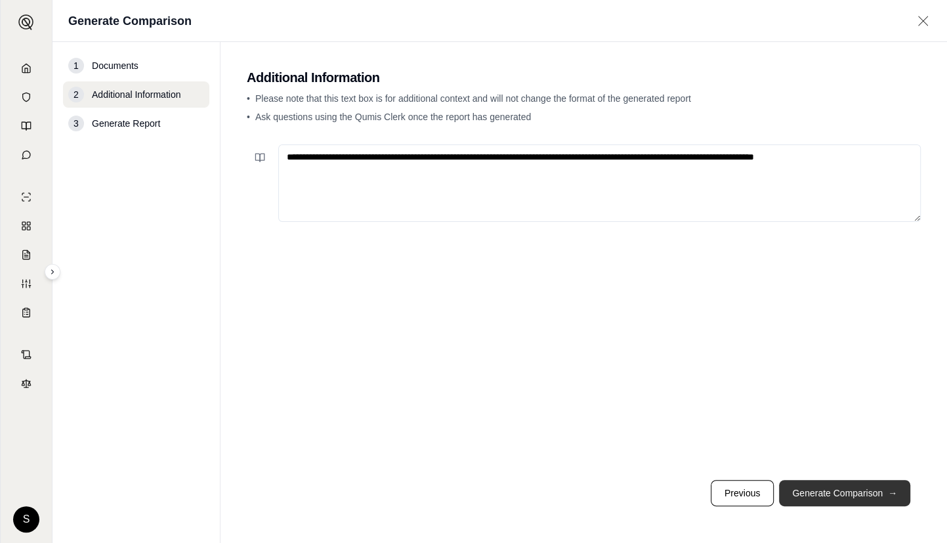
type textarea "**********"
click at [801, 486] on button "Generate Comparison →" at bounding box center [844, 493] width 131 height 26
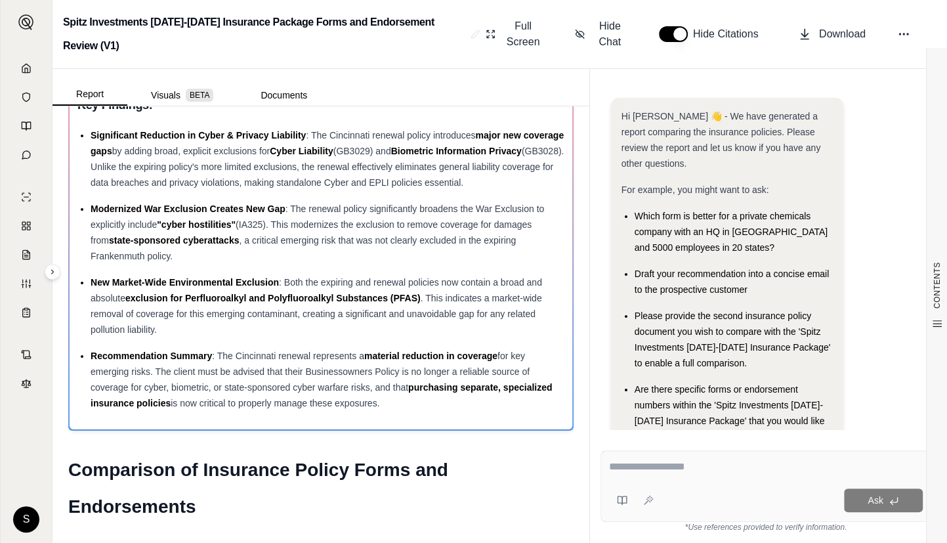
scroll to position [178, 0]
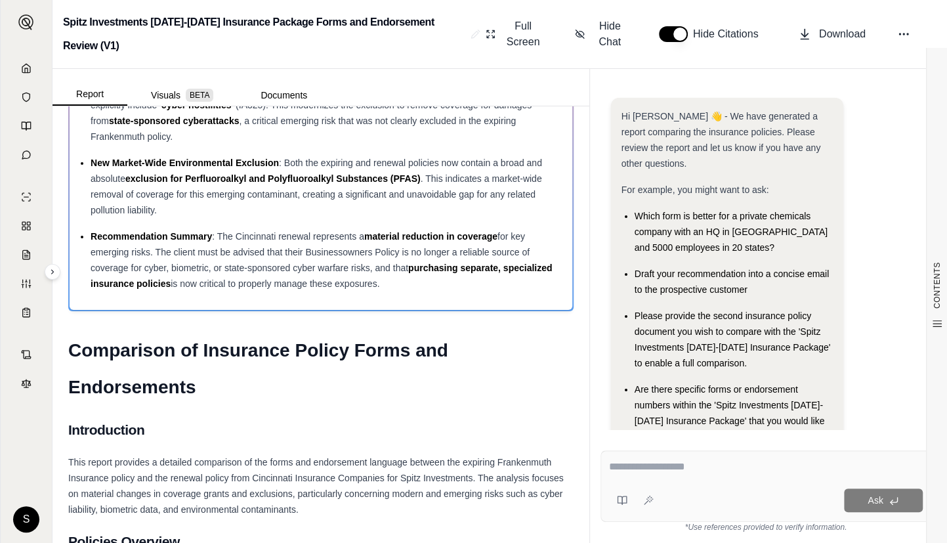
click at [623, 438] on div "Hi Rhonda 👋 - We have generated a report comparing the insurance policies. Plea…" at bounding box center [766, 258] width 352 height 363
click at [801, 477] on div at bounding box center [766, 469] width 314 height 20
click at [763, 467] on textarea at bounding box center [766, 467] width 314 height 16
paste textarea "**********"
type textarea "**********"
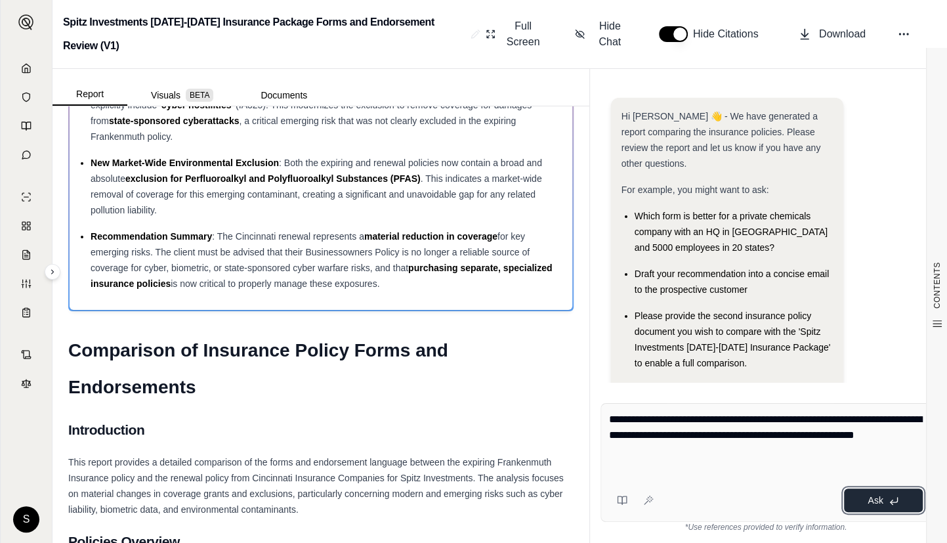
click at [862, 505] on button "Ask" at bounding box center [883, 500] width 79 height 24
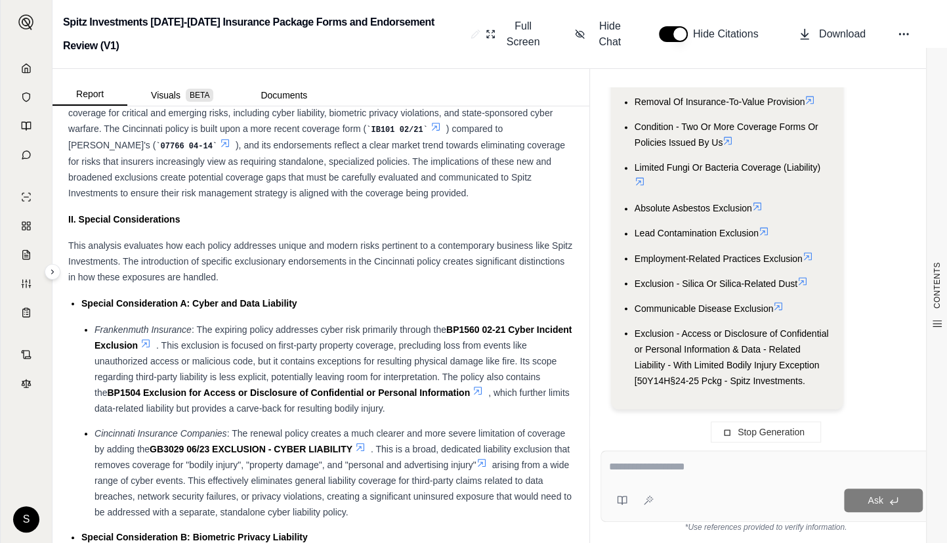
scroll to position [0, 0]
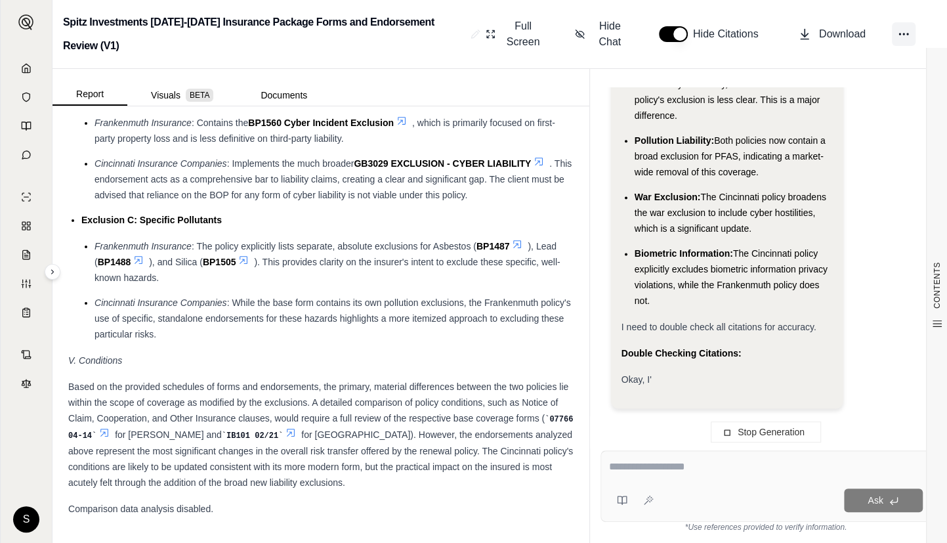
click at [908, 31] on icon at bounding box center [903, 34] width 13 height 13
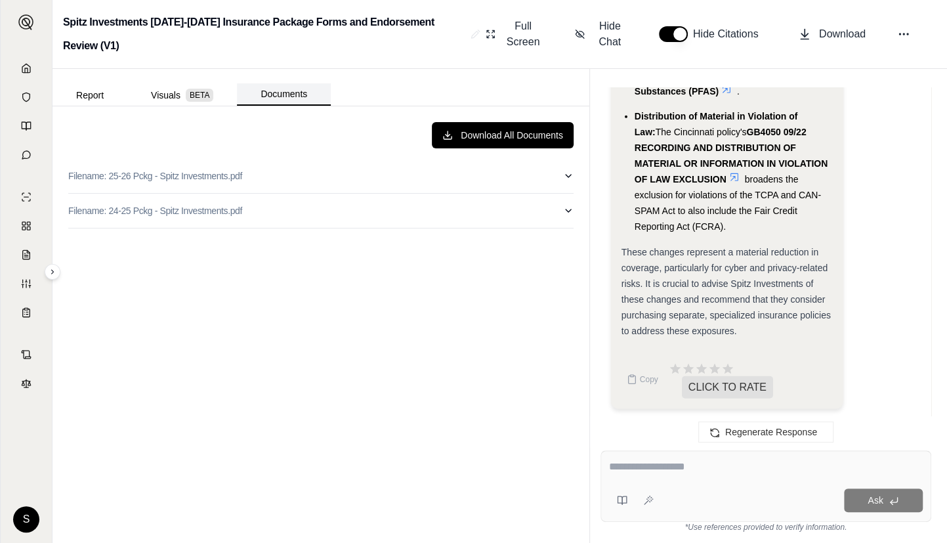
click at [286, 96] on button "Documents" at bounding box center [284, 94] width 94 height 22
click at [184, 106] on div "Download All Documents Filename: 25-26 Pckg - Spitz Investments.pdf Filename: 2…" at bounding box center [320, 324] width 537 height 436
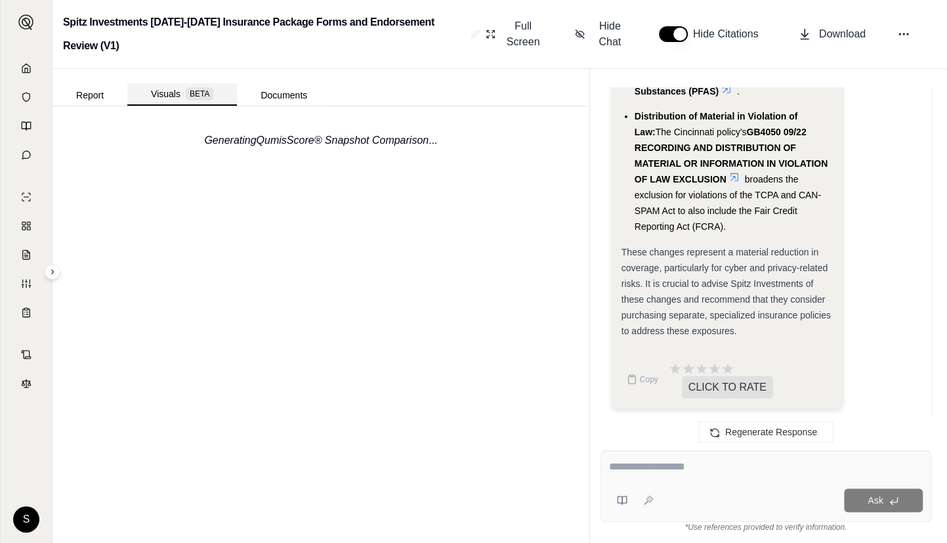
click at [175, 95] on button "Visuals BETA" at bounding box center [182, 94] width 110 height 22
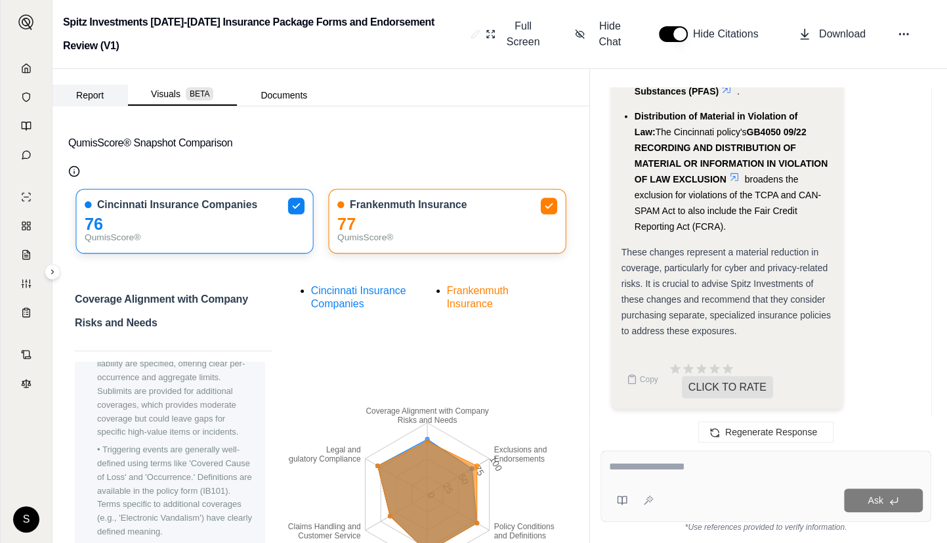
click at [72, 91] on button "Report" at bounding box center [89, 95] width 75 height 21
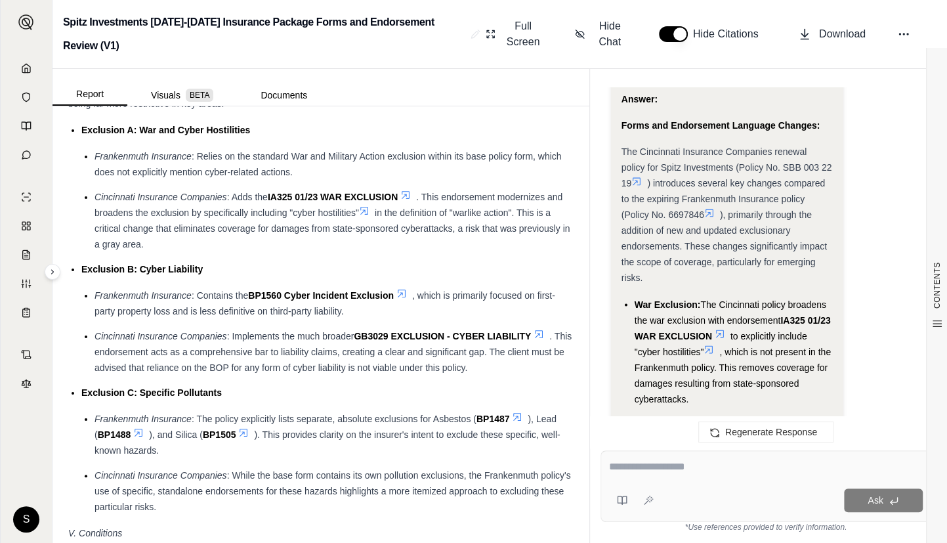
scroll to position [4062, 0]
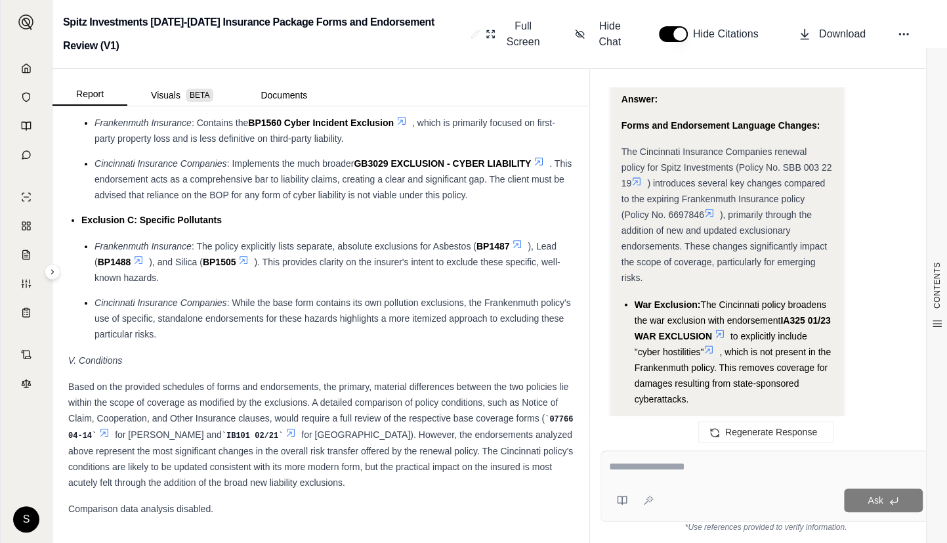
click at [33, 72] on link at bounding box center [26, 68] width 35 height 26
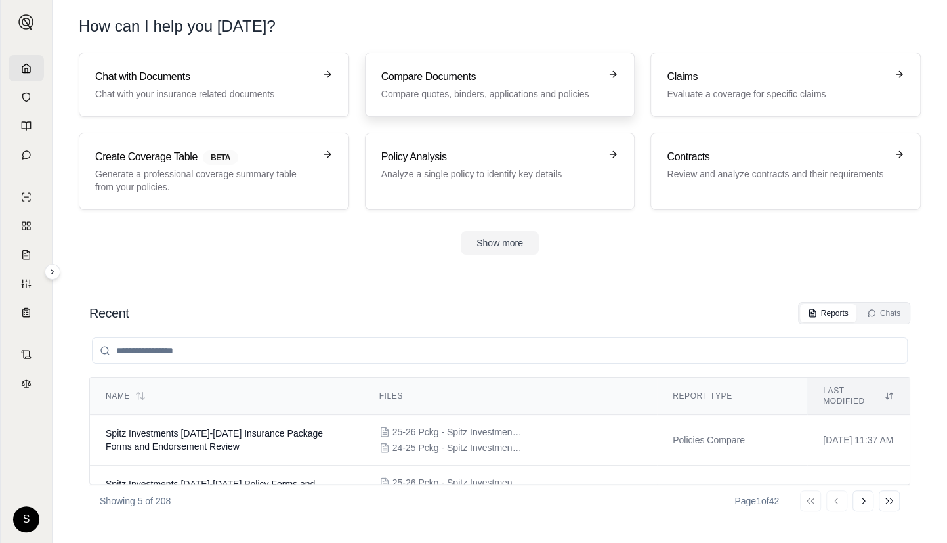
click at [457, 78] on h3 "Compare Documents" at bounding box center [490, 77] width 219 height 16
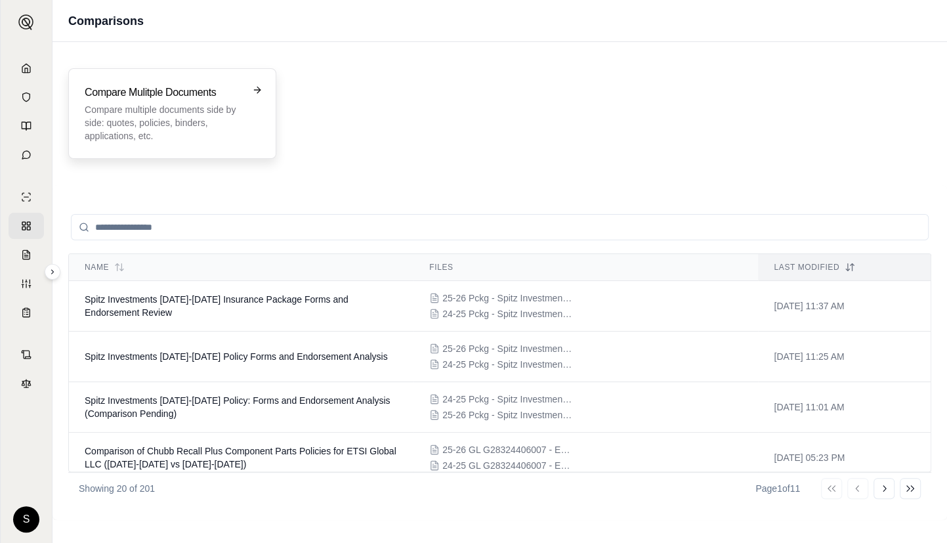
click at [223, 115] on p "Compare multiple documents side by side: quotes, policies, binders, application…" at bounding box center [163, 122] width 157 height 39
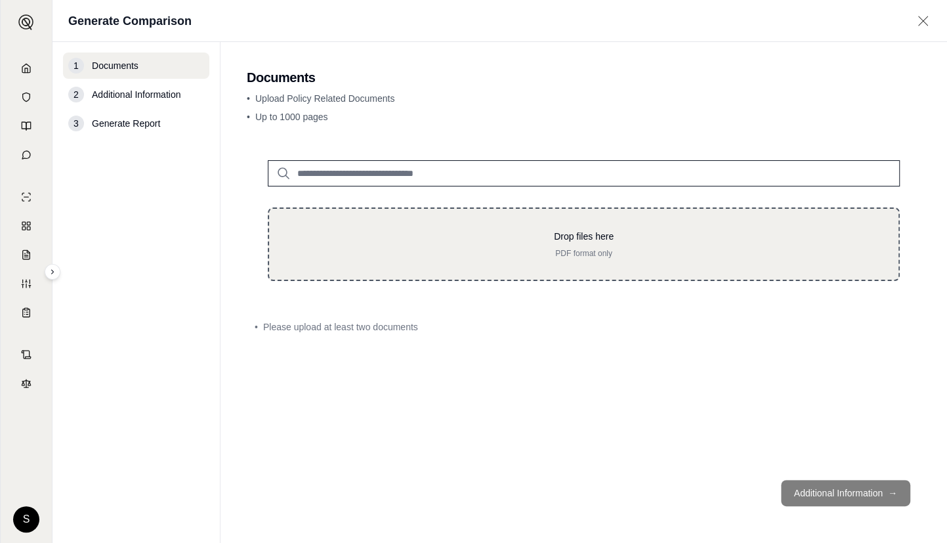
click at [470, 248] on p "PDF format only" at bounding box center [583, 253] width 587 height 10
type input "**********"
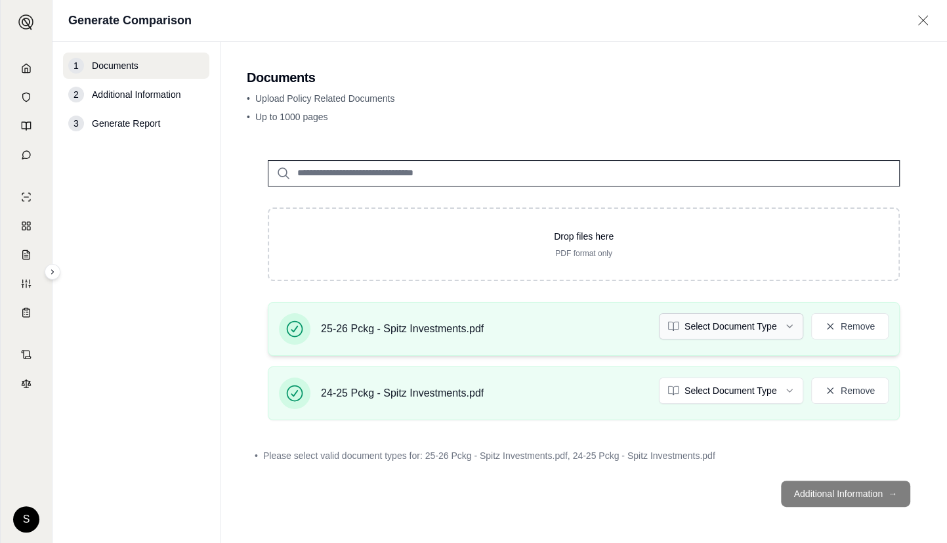
click at [751, 329] on html "S Generate Comparison 1 Documents 2 Additional Information 3 Generate Report Do…" at bounding box center [473, 271] width 947 height 543
click at [747, 383] on html "Document type updated successfully S Generate Comparison 1 Documents 2 Addition…" at bounding box center [473, 271] width 947 height 543
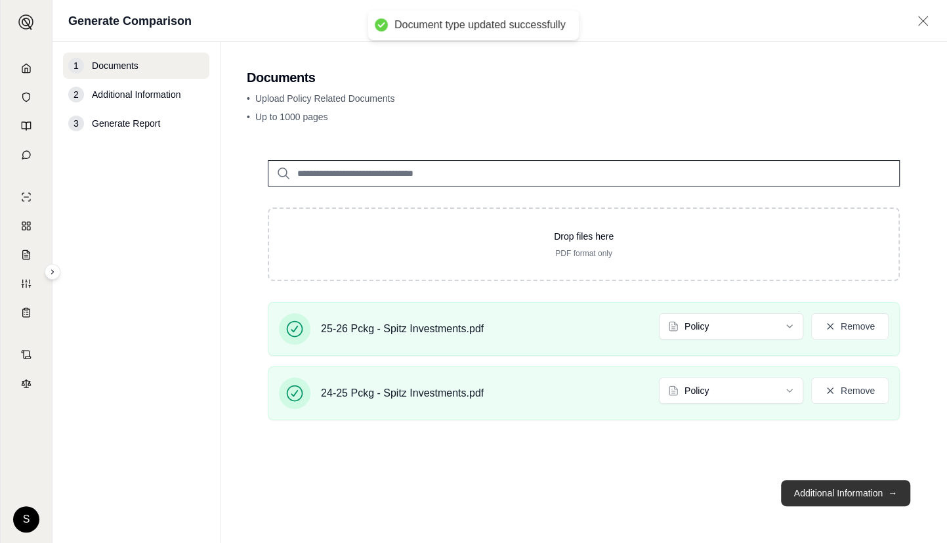
click at [823, 489] on button "Additional Information →" at bounding box center [845, 493] width 129 height 26
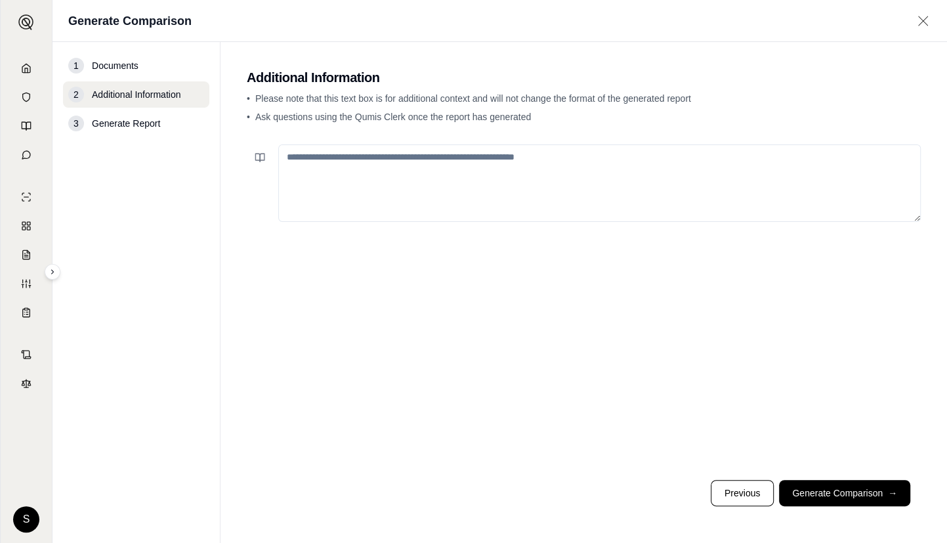
click at [451, 180] on textarea at bounding box center [599, 182] width 642 height 77
paste textarea "**********"
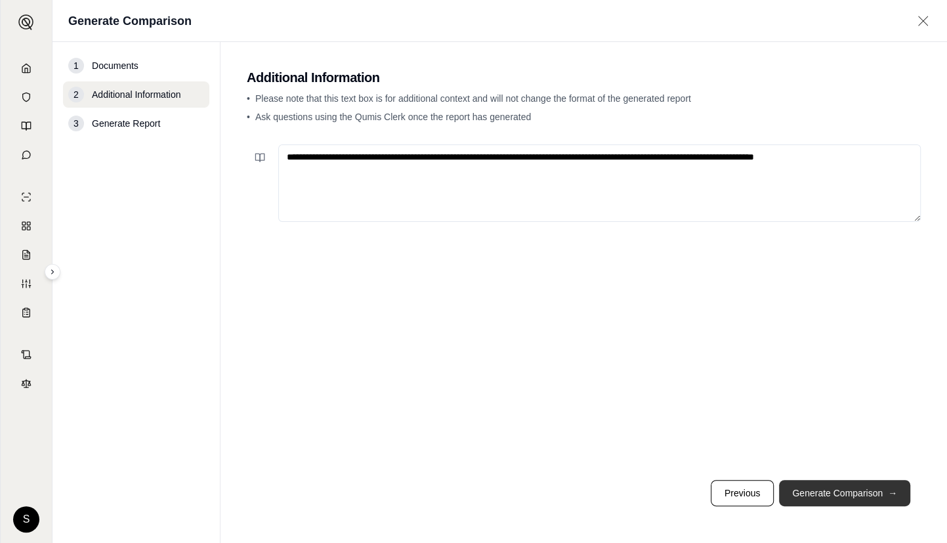
type textarea "**********"
click at [831, 497] on button "Generate Comparison →" at bounding box center [844, 493] width 131 height 26
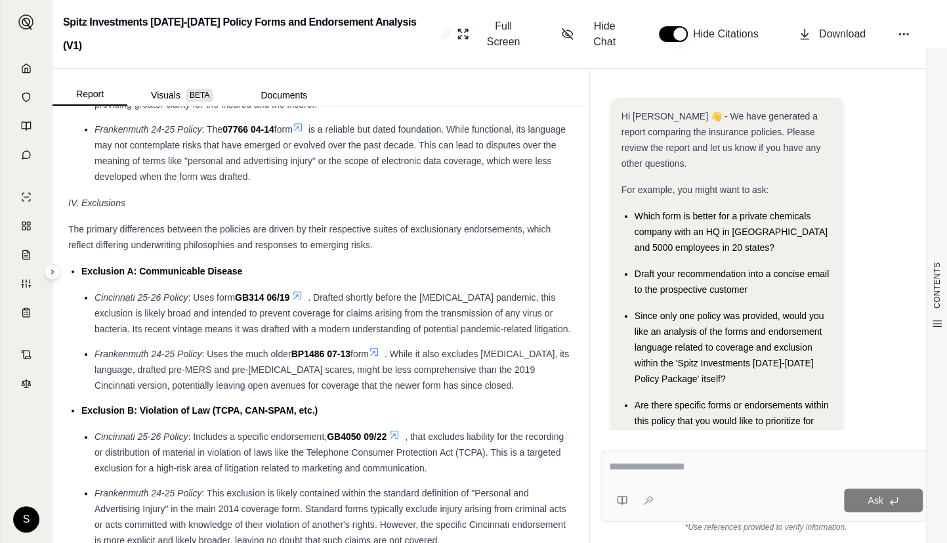
scroll to position [3030, 0]
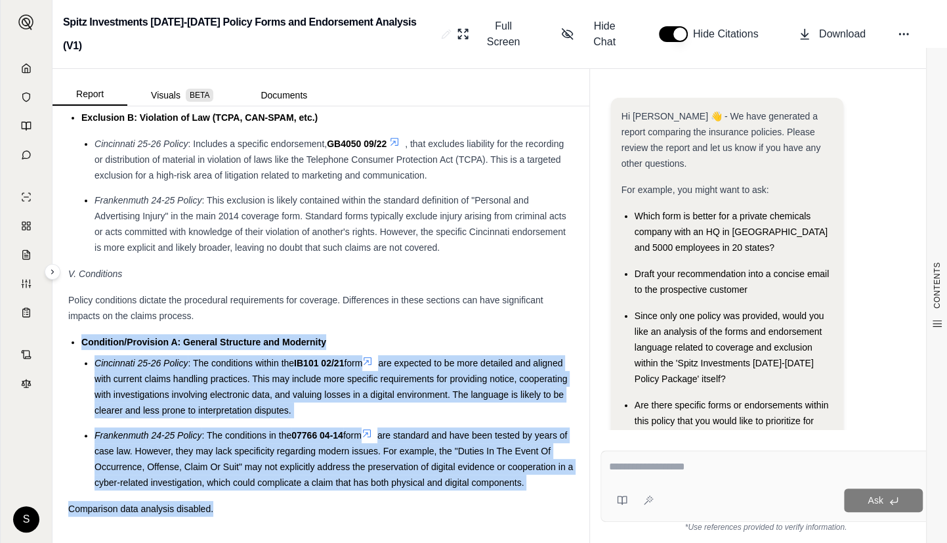
drag, startPoint x: 64, startPoint y: 313, endPoint x: 311, endPoint y: 501, distance: 310.4
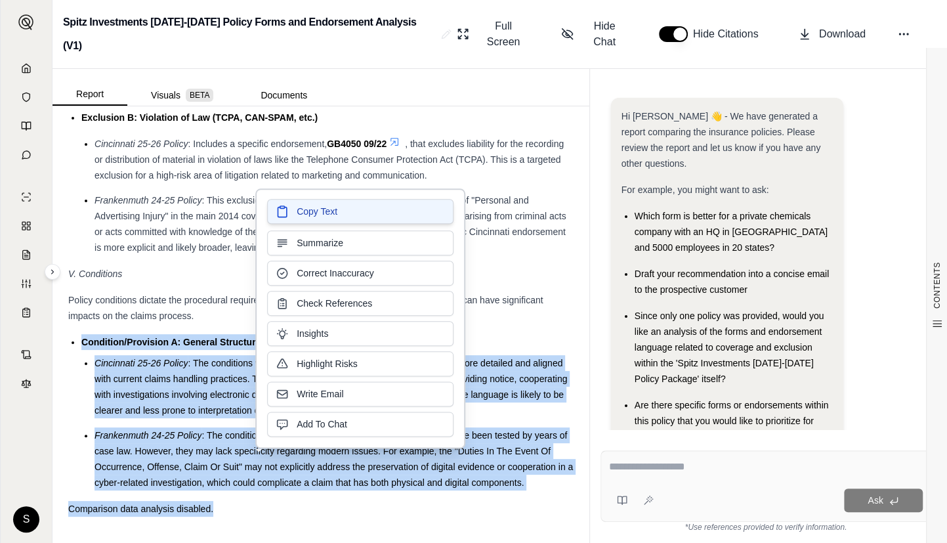
click at [358, 215] on button "Copy Text" at bounding box center [360, 211] width 186 height 25
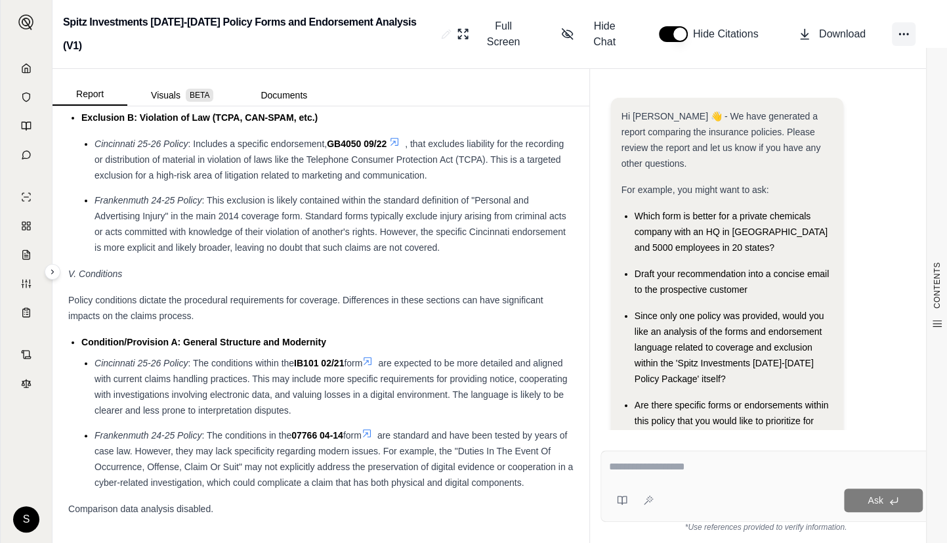
click at [906, 28] on icon at bounding box center [903, 34] width 13 height 13
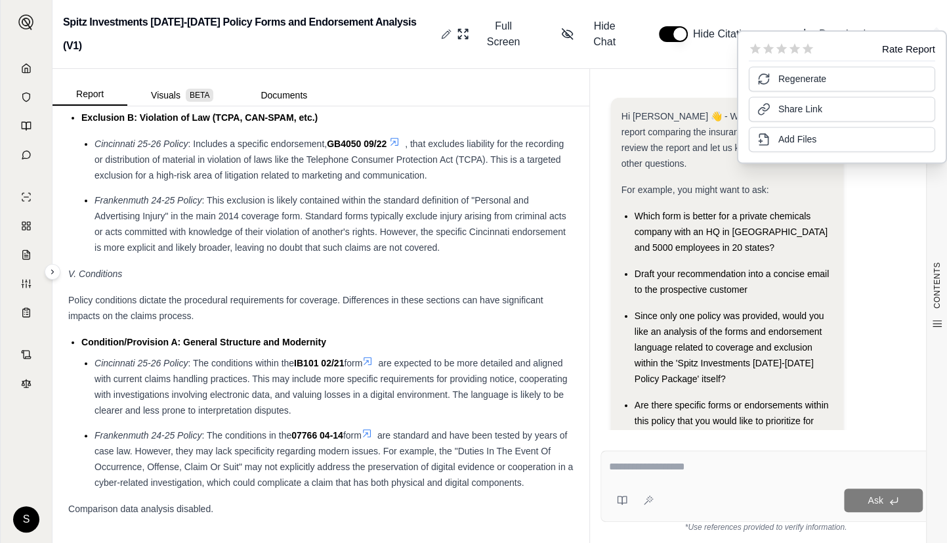
click at [441, 29] on icon at bounding box center [446, 34] width 10 height 10
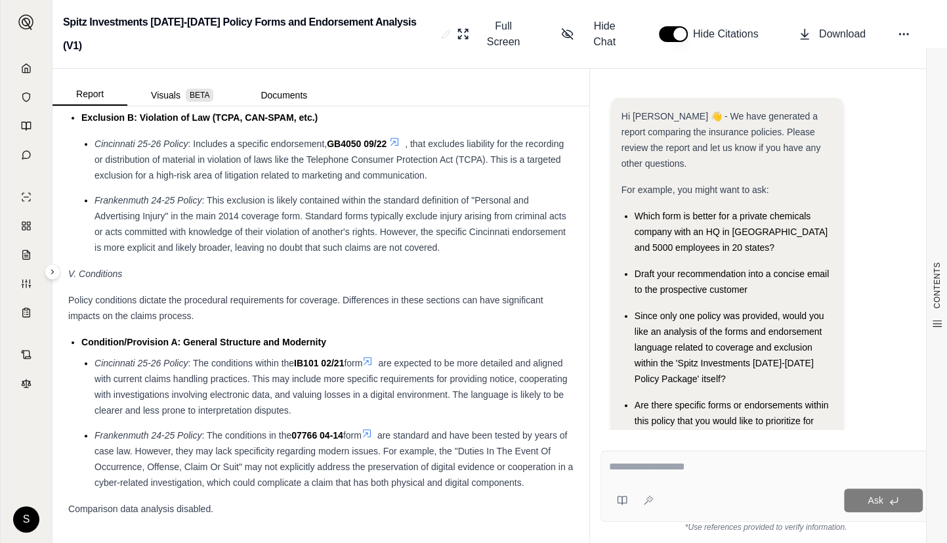
click at [436, 69] on div "Report Visuals BETA Documents" at bounding box center [320, 87] width 537 height 37
drag, startPoint x: 265, startPoint y: 75, endPoint x: 274, endPoint y: 85, distance: 13.5
click at [266, 85] on button "Documents" at bounding box center [284, 95] width 94 height 21
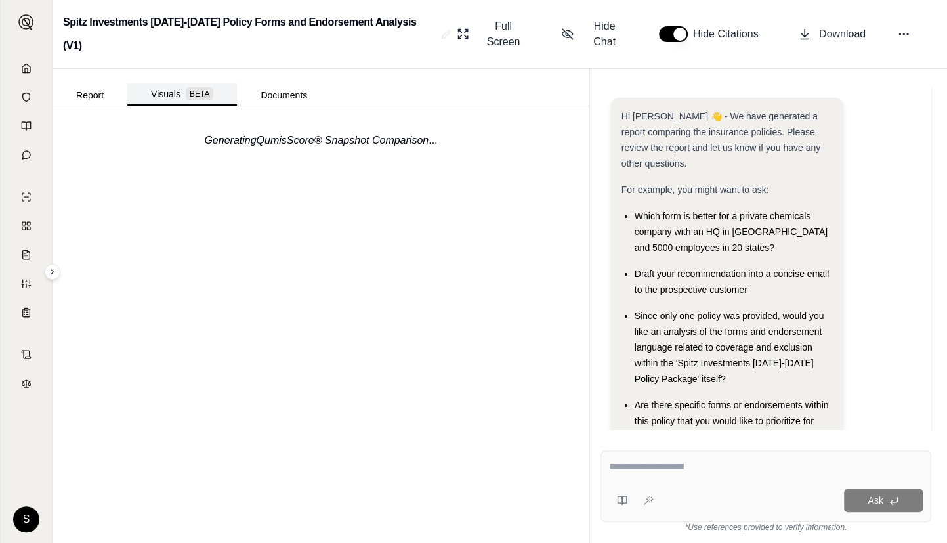
click at [163, 83] on button "Visuals BETA" at bounding box center [182, 94] width 110 height 22
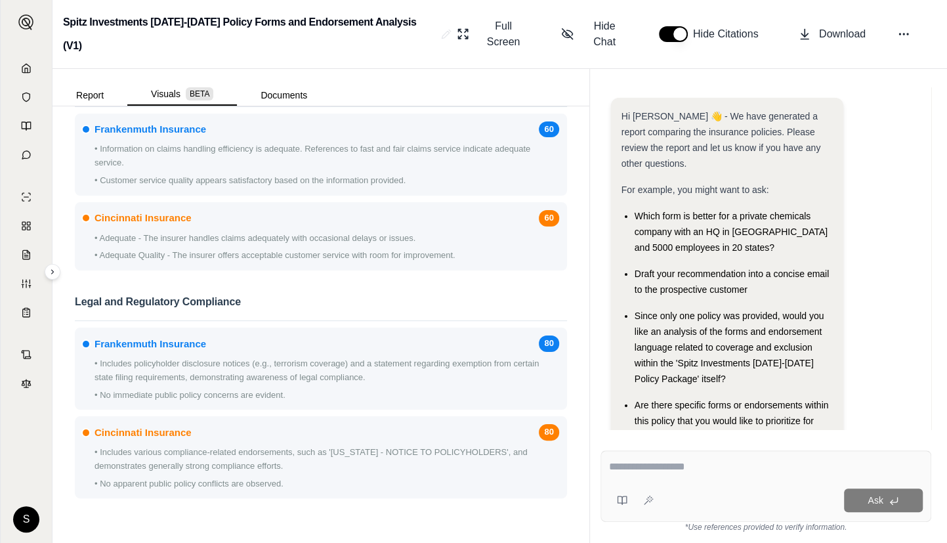
scroll to position [1970, 0]
click at [98, 85] on button "Report" at bounding box center [89, 95] width 75 height 21
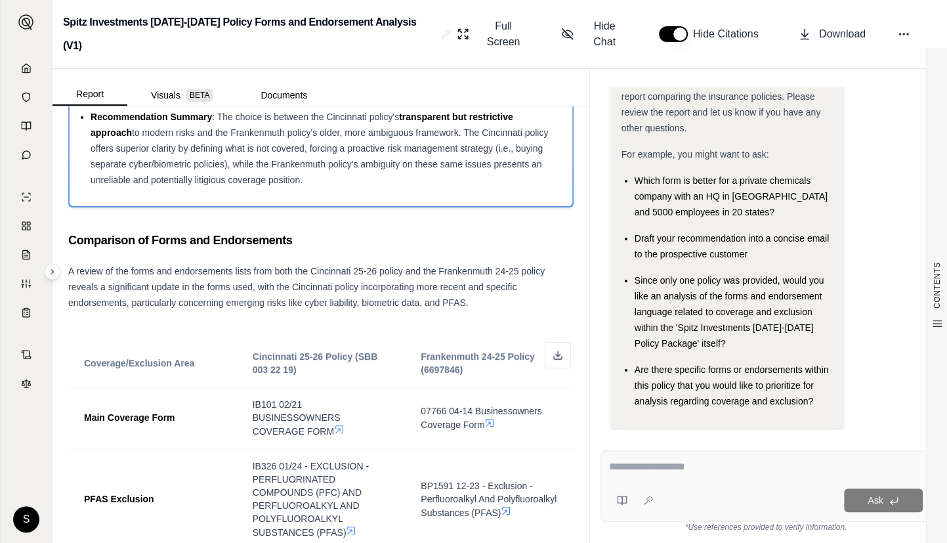
scroll to position [0, 0]
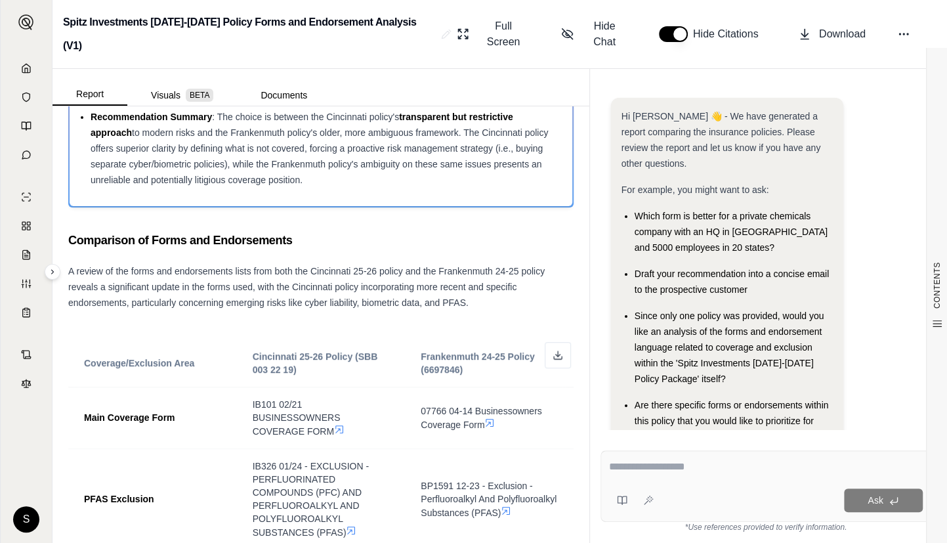
click at [675, 473] on textarea at bounding box center [766, 467] width 314 height 16
paste textarea "**********"
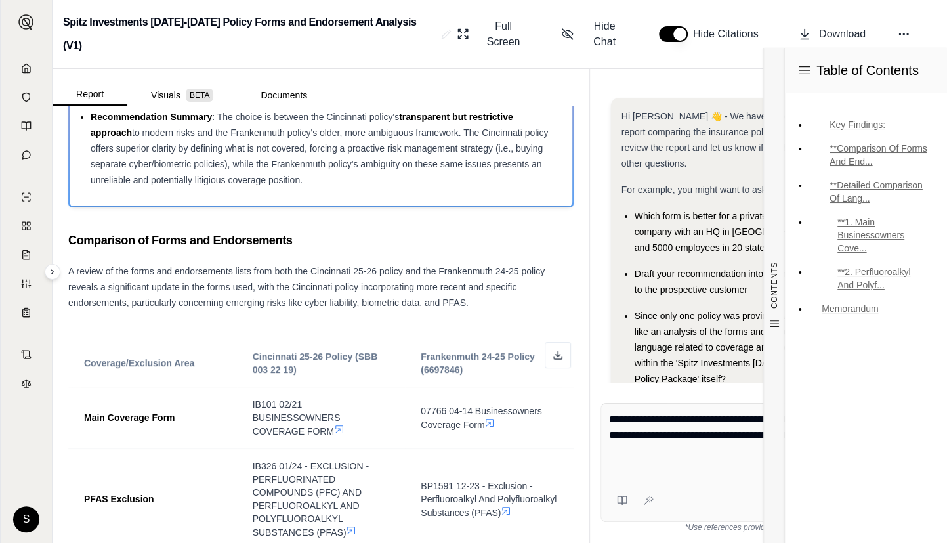
type textarea "**********"
click at [874, 496] on div "Table of Contents Key Findings: **Comparison Of Forms And End... **Detailed Com…" at bounding box center [865, 295] width 163 height 495
click at [866, 492] on div "Table of Contents Key Findings: **Comparison Of Forms And End... **Detailed Com…" at bounding box center [865, 295] width 163 height 495
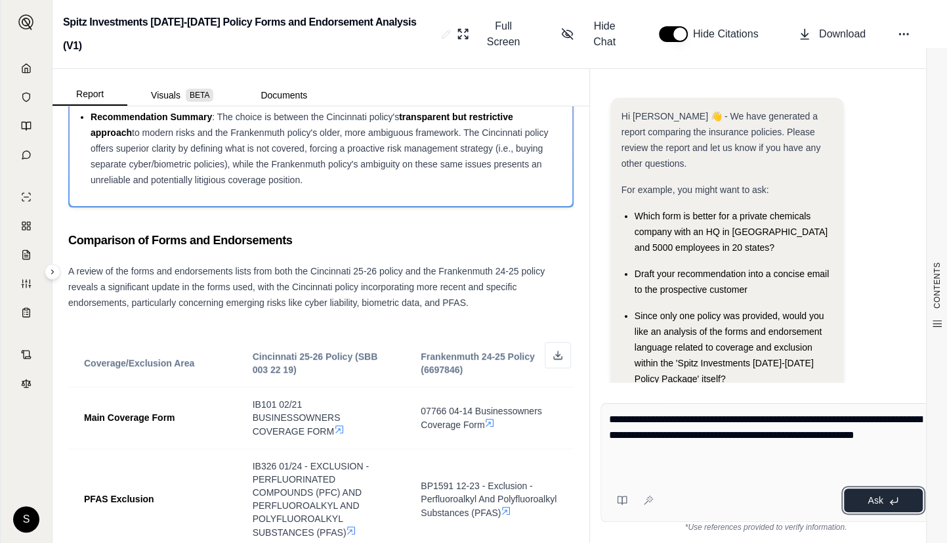
click at [899, 505] on button "Ask" at bounding box center [883, 500] width 79 height 24
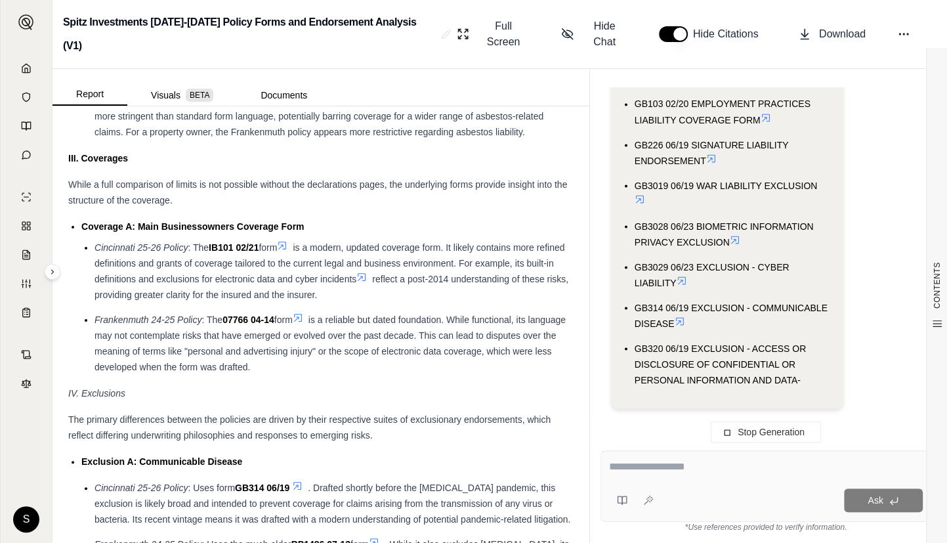
scroll to position [2135, 0]
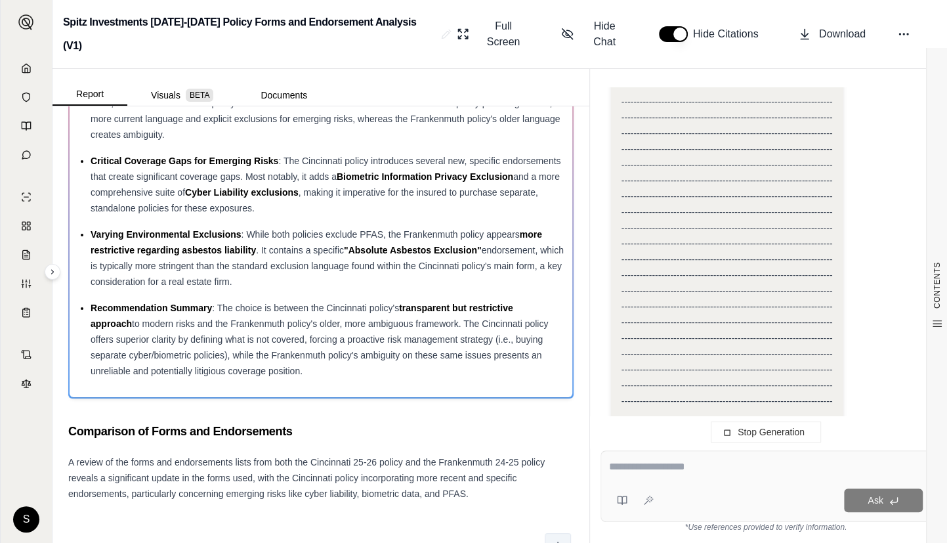
click at [552, 541] on icon at bounding box center [557, 546] width 10 height 10
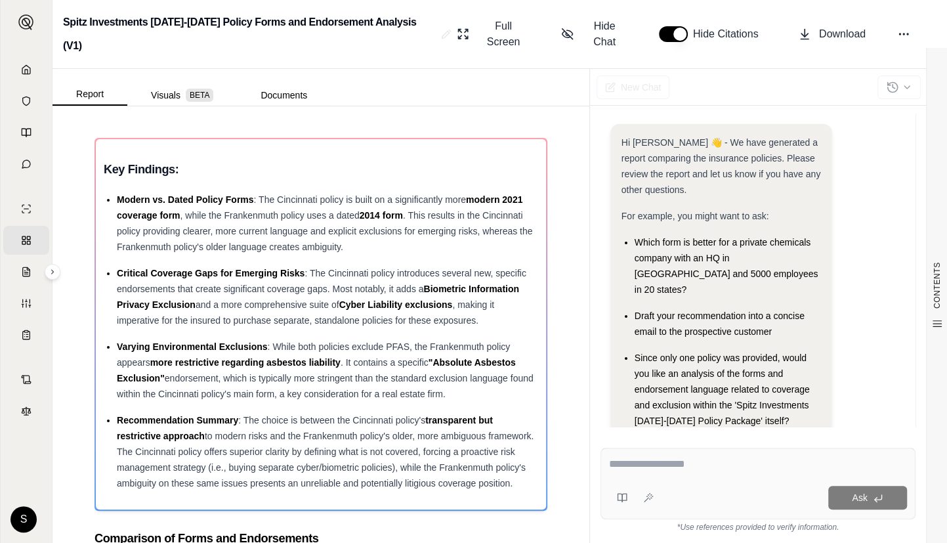
scroll to position [79, 0]
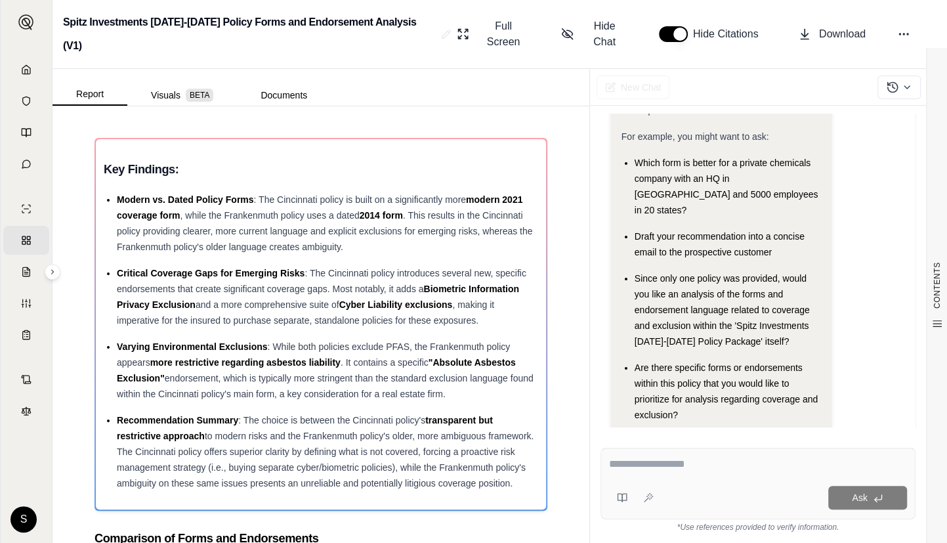
click at [720, 480] on div "Ask" at bounding box center [757, 484] width 315 height 72
click at [636, 467] on textarea at bounding box center [758, 464] width 298 height 16
paste textarea "**********"
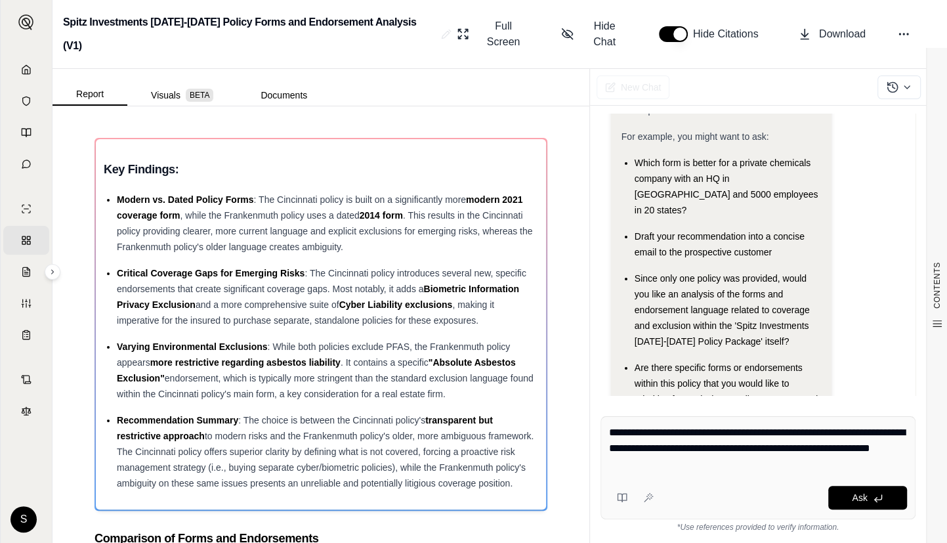
type textarea "**********"
click at [881, 485] on div "Ask" at bounding box center [758, 497] width 298 height 26
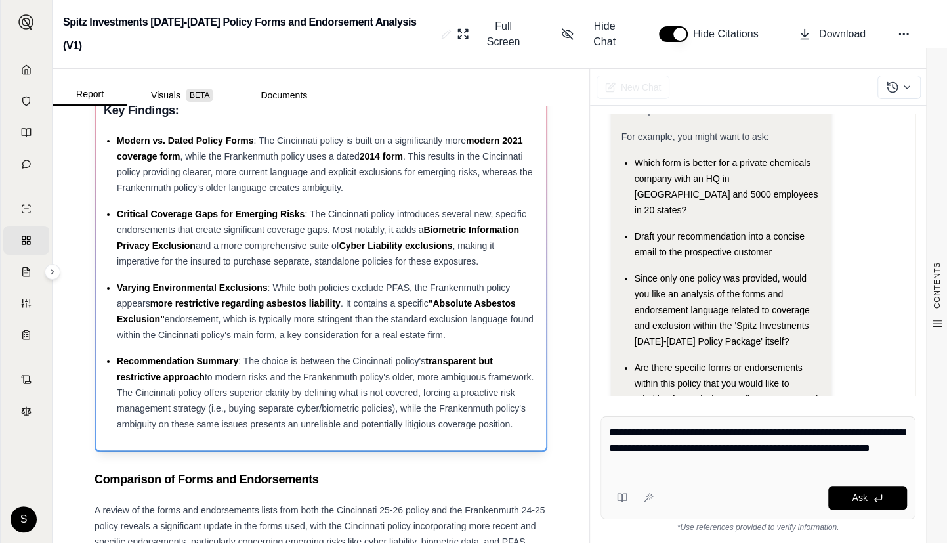
scroll to position [119, 0]
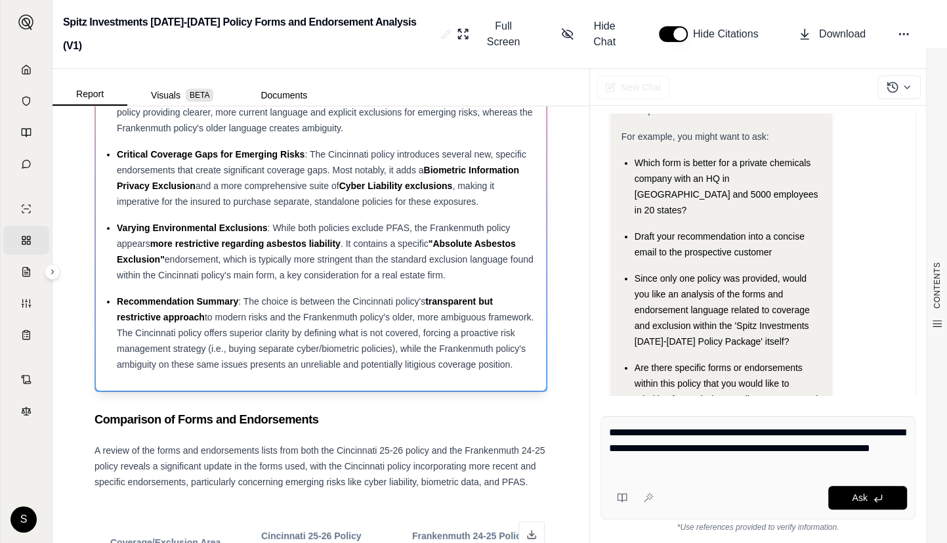
click at [216, 355] on div "Recommendation Summary : The choice is between the Cincinnati policy's transpar…" at bounding box center [327, 332] width 421 height 79
click at [216, 356] on div "Recommendation Summary : The choice is between the Cincinnati policy's transpar…" at bounding box center [327, 332] width 421 height 79
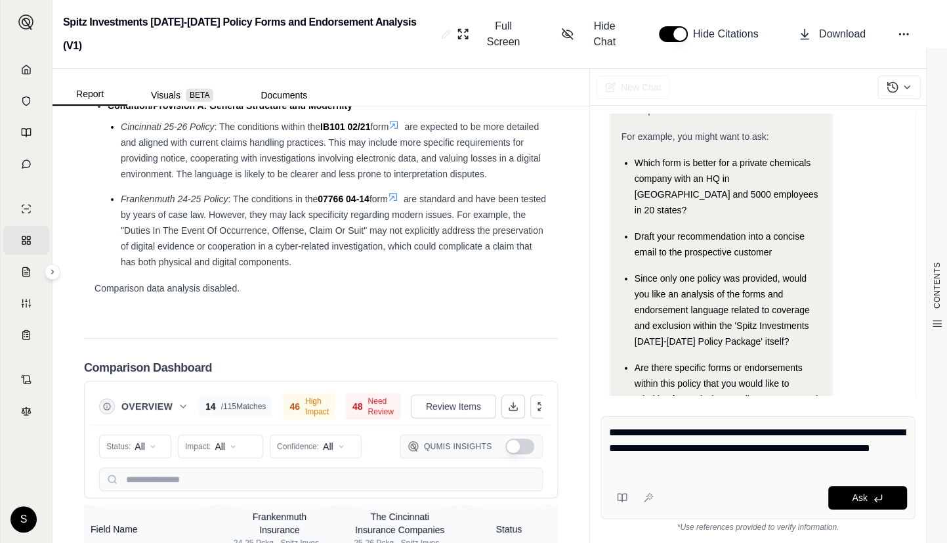
scroll to position [3519, 0]
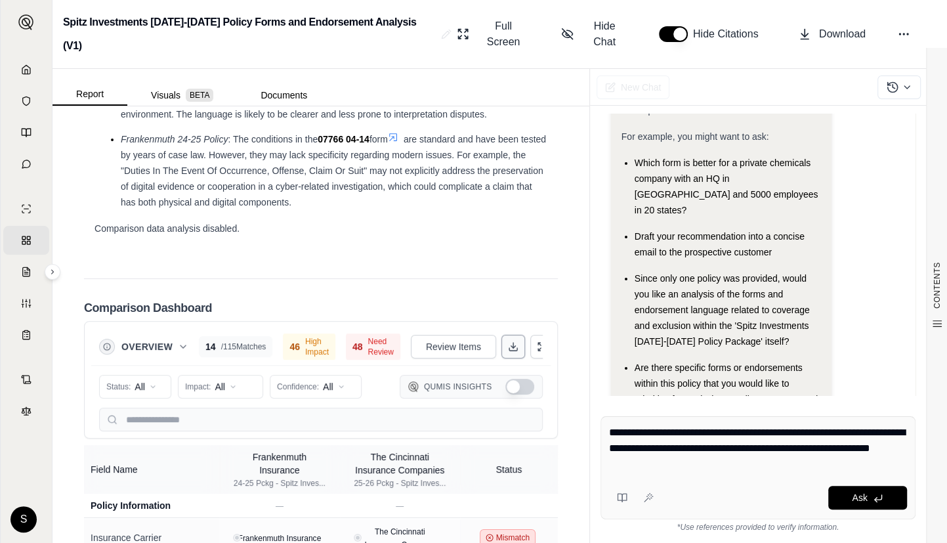
click at [508, 352] on icon at bounding box center [513, 346] width 10 height 10
click at [873, 497] on icon at bounding box center [878, 498] width 10 height 10
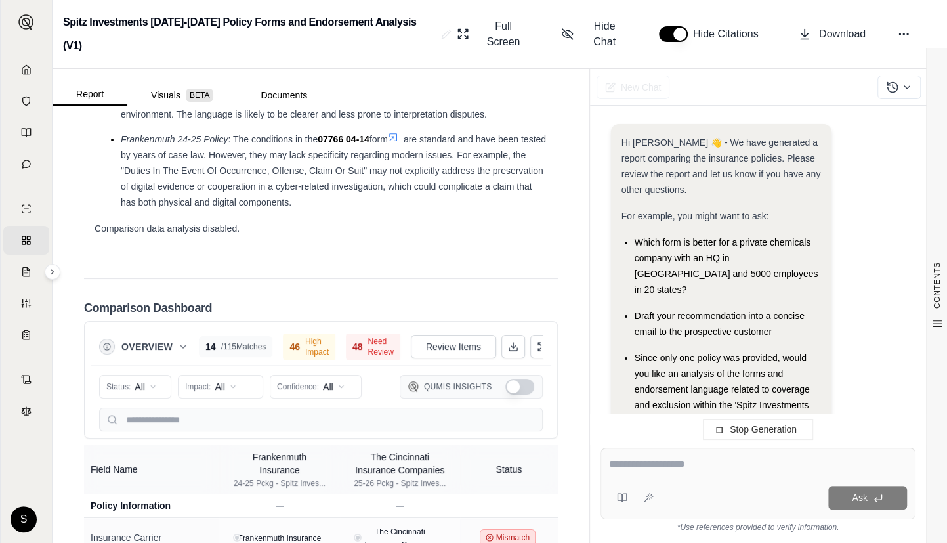
scroll to position [253, 0]
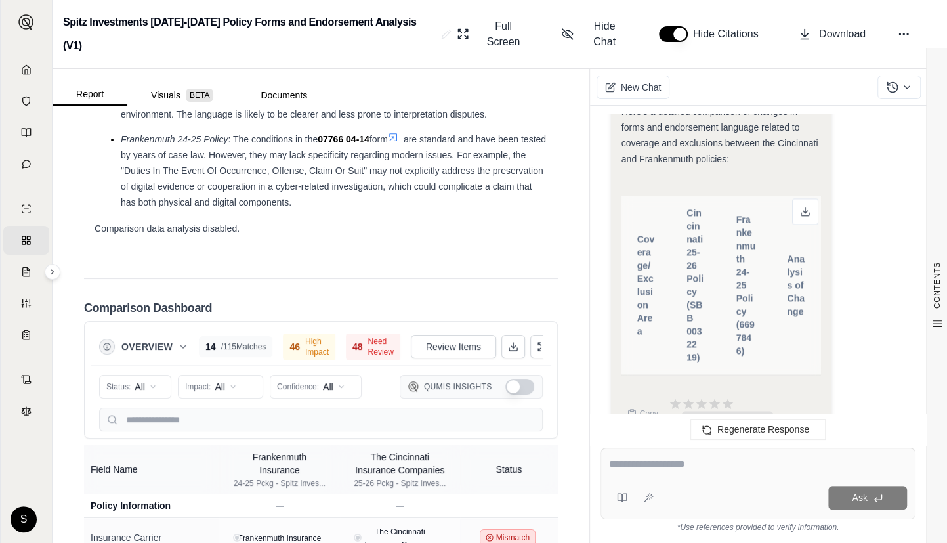
drag, startPoint x: 735, startPoint y: 274, endPoint x: 680, endPoint y: 72, distance: 209.9
click at [737, 275] on span "Frankenmuth 24-25 Policy (6697846)" at bounding box center [746, 285] width 20 height 142
click at [741, 427] on span "Regenerate Response" at bounding box center [763, 429] width 92 height 10
